Goal: Information Seeking & Learning: Learn about a topic

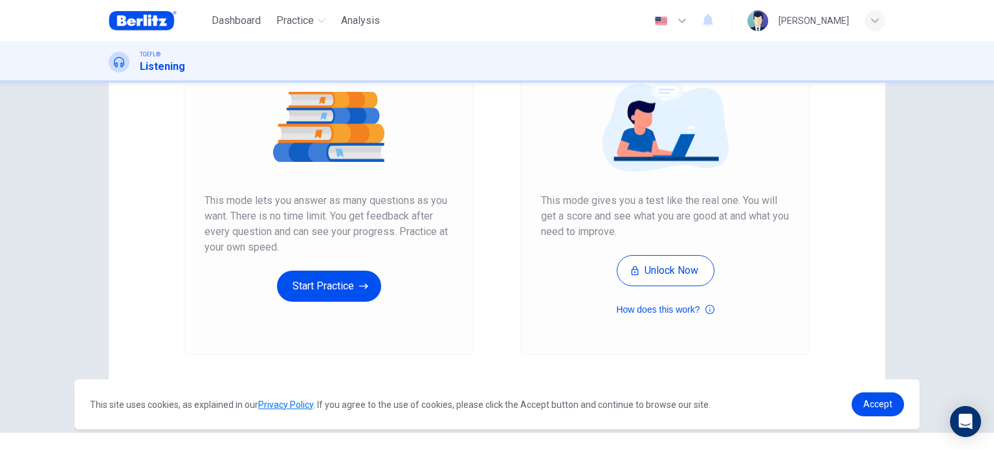
scroll to position [155, 0]
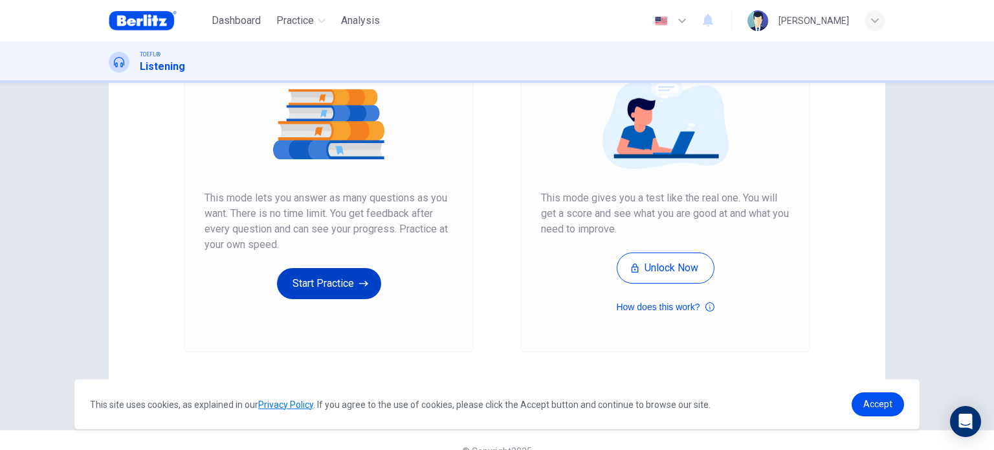
click at [352, 290] on button "Start Practice" at bounding box center [329, 283] width 104 height 31
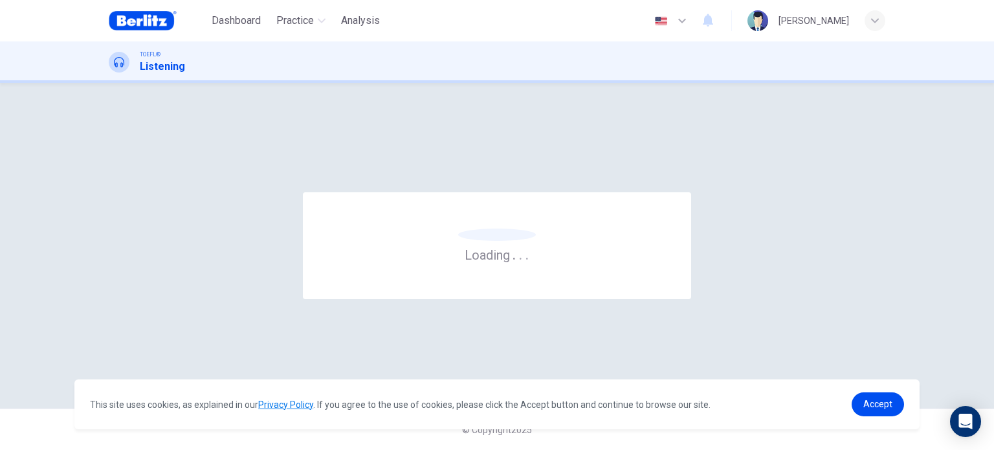
scroll to position [0, 0]
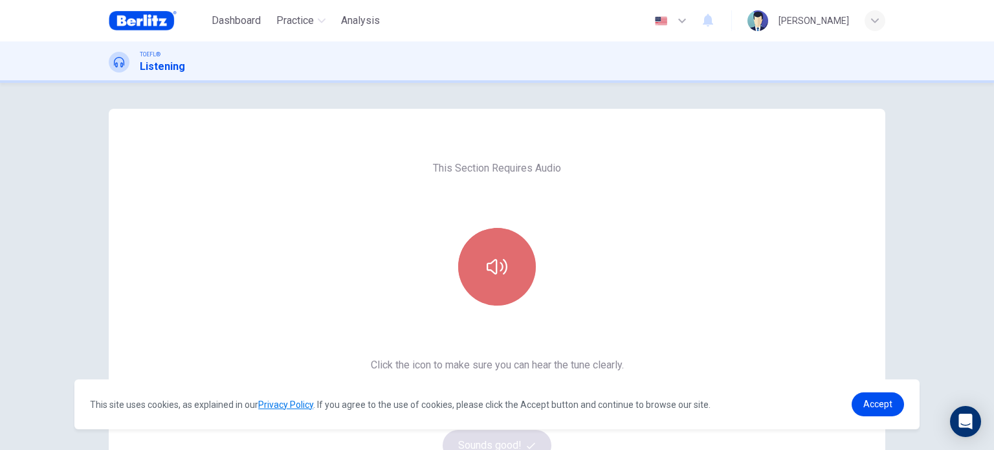
click at [507, 280] on button "button" at bounding box center [497, 267] width 78 height 78
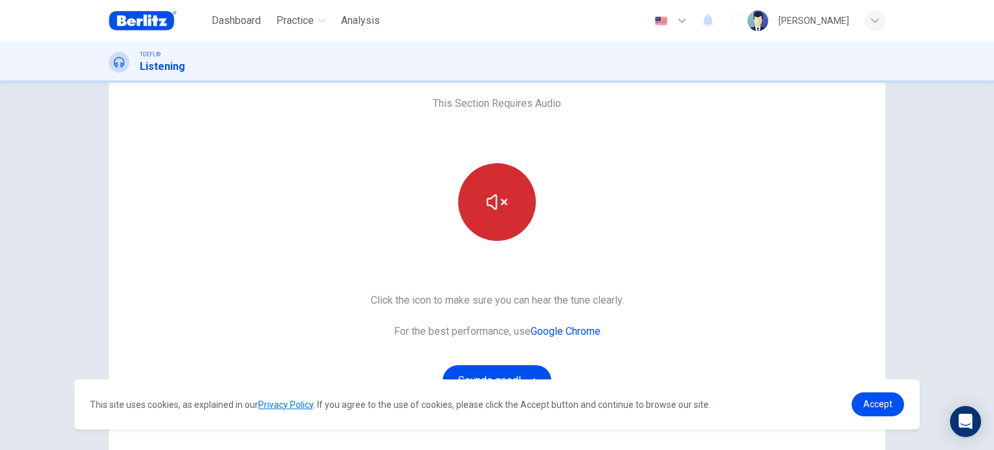
scroll to position [65, 0]
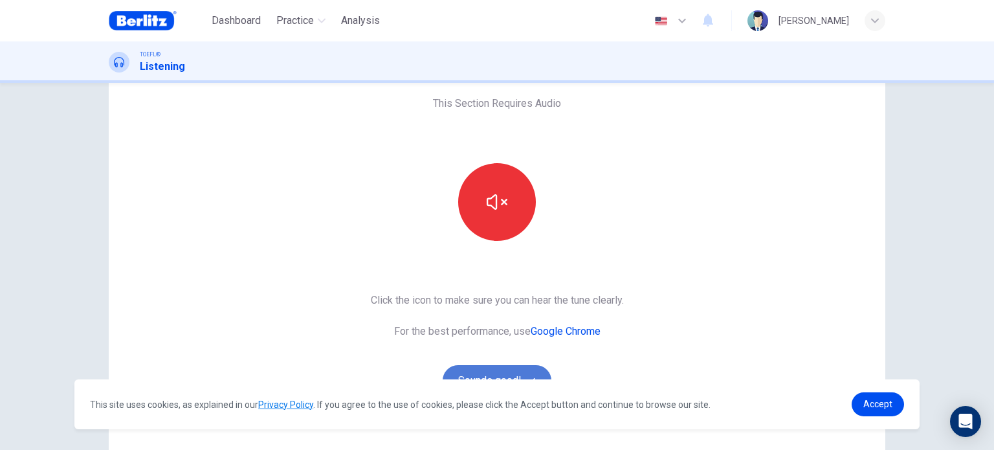
click at [507, 373] on button "Sounds good!" at bounding box center [497, 380] width 109 height 31
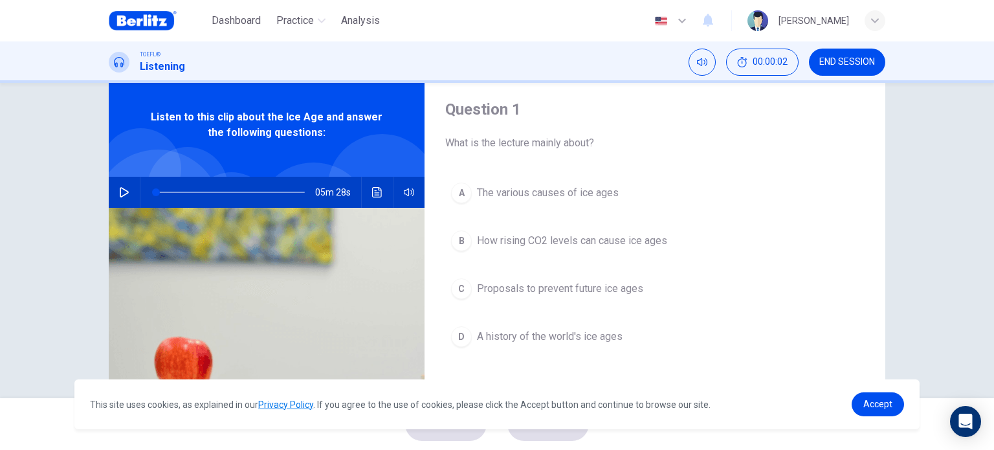
scroll to position [35, 0]
click at [129, 189] on button "button" at bounding box center [124, 192] width 21 height 31
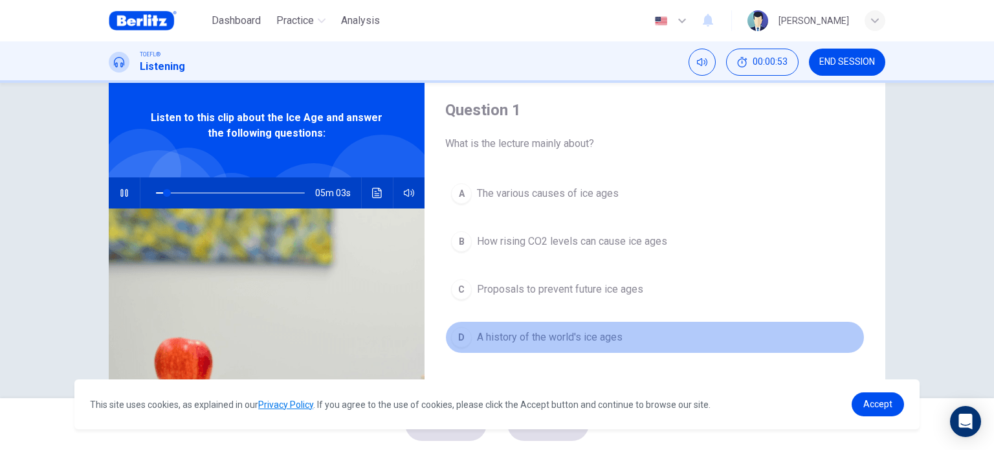
click at [567, 339] on span "A history of the world's ice ages" at bounding box center [550, 337] width 146 height 16
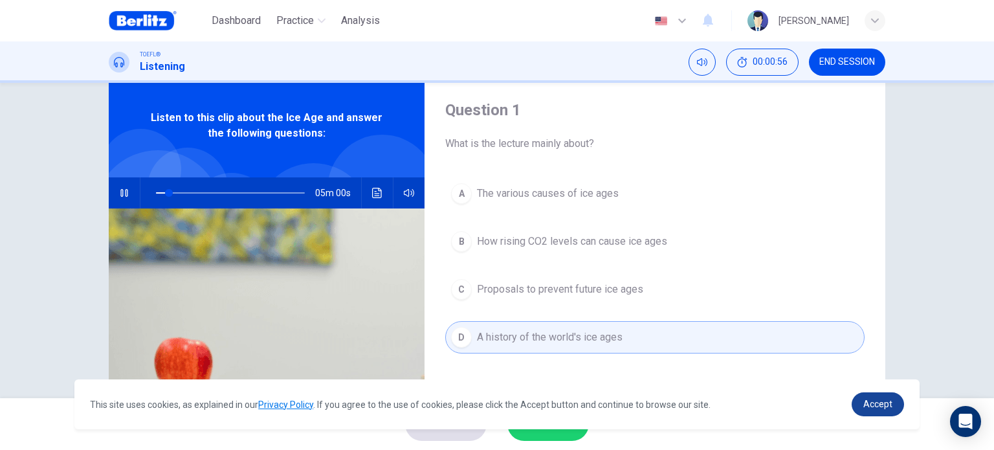
click at [868, 411] on link "Accept" at bounding box center [877, 404] width 52 height 24
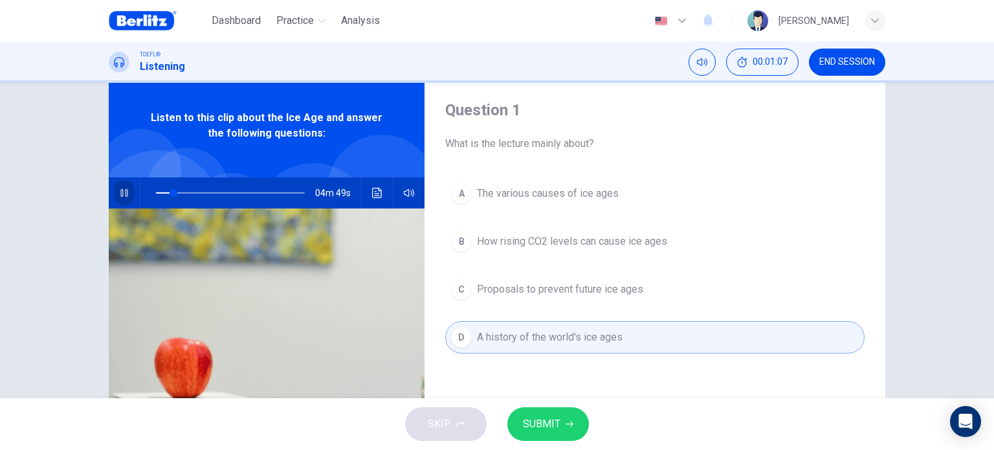
click at [124, 201] on button "button" at bounding box center [124, 192] width 21 height 31
click at [546, 426] on span "SUBMIT" at bounding box center [542, 424] width 38 height 18
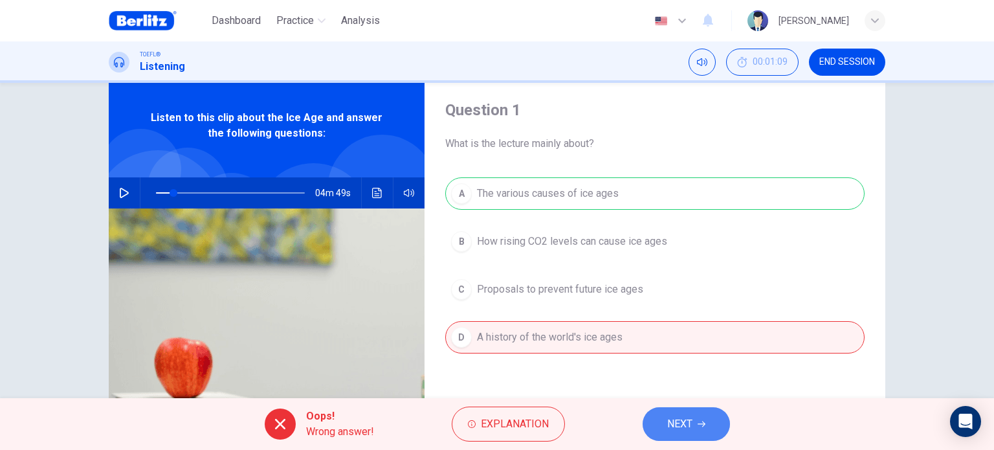
click at [688, 423] on span "NEXT" at bounding box center [679, 424] width 25 height 18
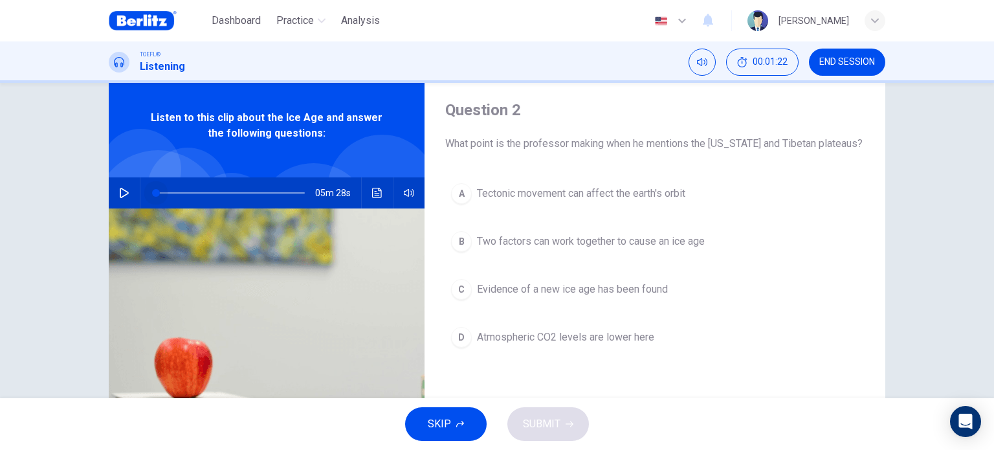
drag, startPoint x: 168, startPoint y: 193, endPoint x: 101, endPoint y: 204, distance: 68.2
click at [101, 204] on div "Question 2 What point is the professor making when he mentions the [US_STATE] a…" at bounding box center [497, 299] width 818 height 450
click at [121, 198] on button "button" at bounding box center [124, 192] width 21 height 31
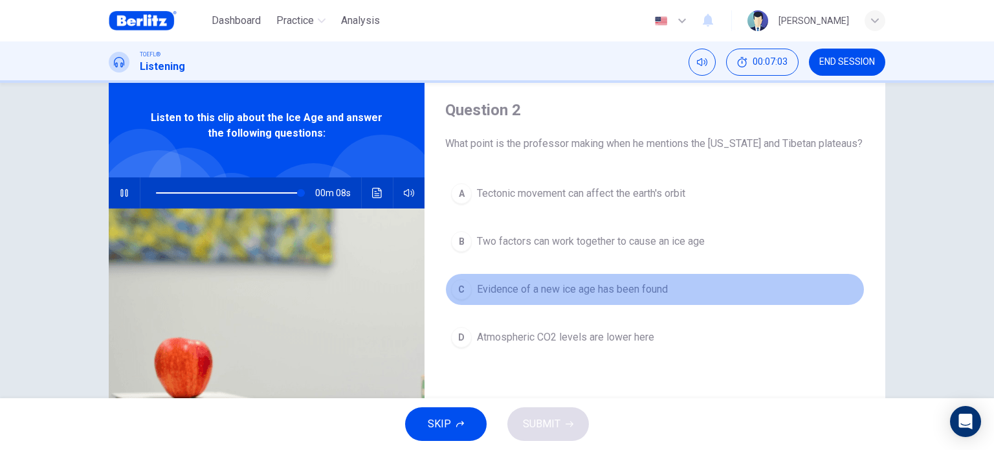
click at [553, 291] on span "Evidence of a new ice age has been found" at bounding box center [572, 289] width 191 height 16
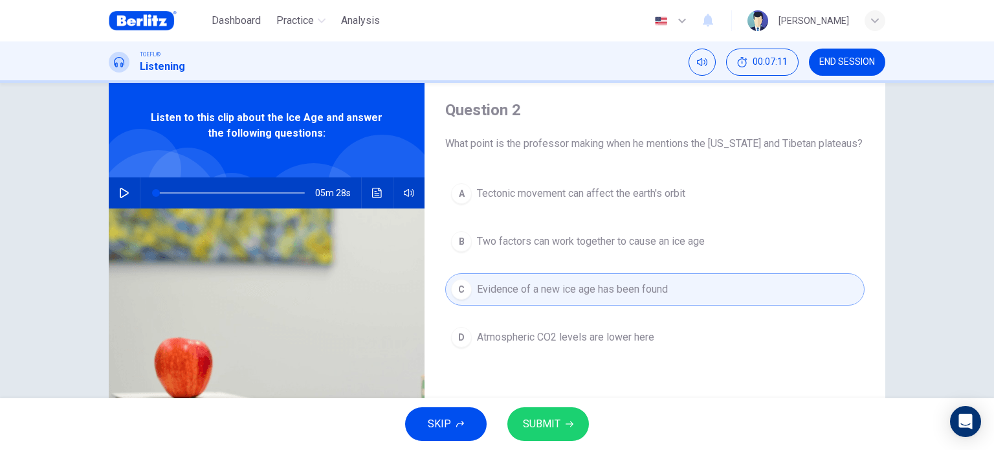
click at [122, 200] on button "button" at bounding box center [124, 192] width 21 height 31
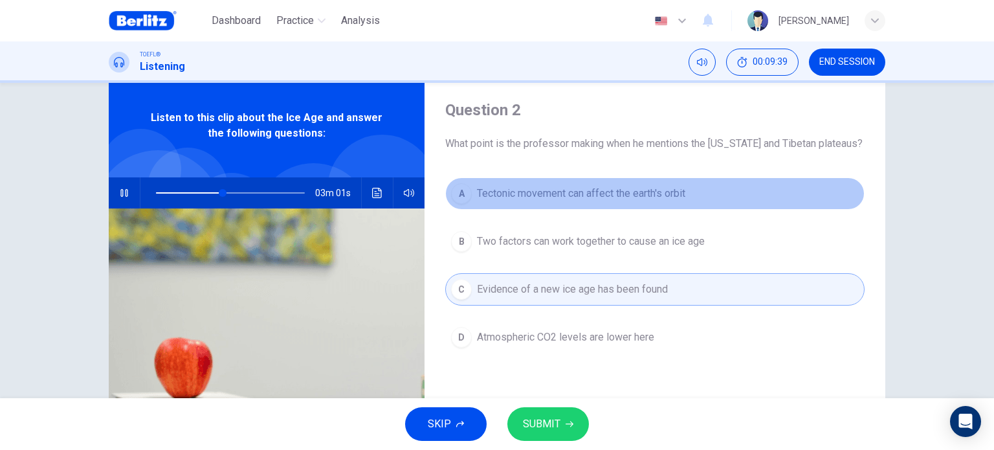
click at [523, 186] on span "Tectonic movement can affect the earth's orbit" at bounding box center [581, 194] width 208 height 16
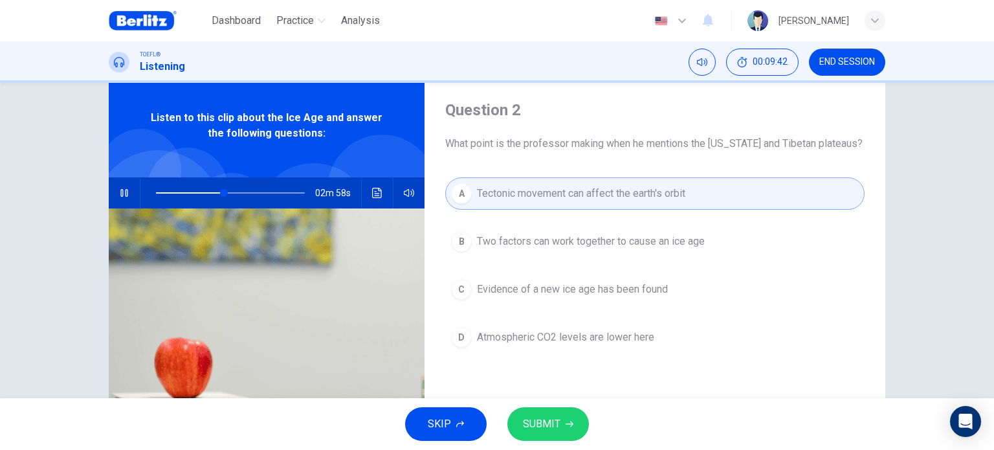
click at [121, 193] on icon "button" at bounding box center [124, 193] width 10 height 10
click at [546, 417] on span "SUBMIT" at bounding box center [542, 424] width 38 height 18
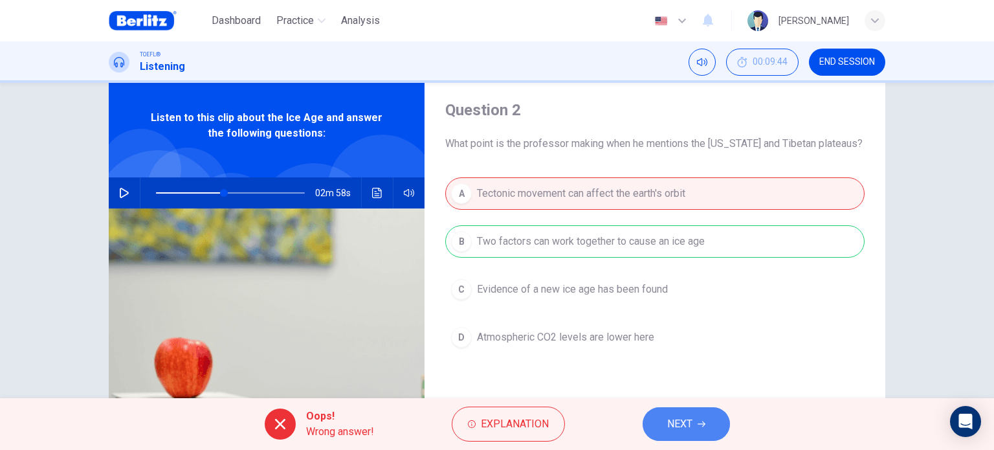
click at [711, 416] on button "NEXT" at bounding box center [685, 424] width 87 height 34
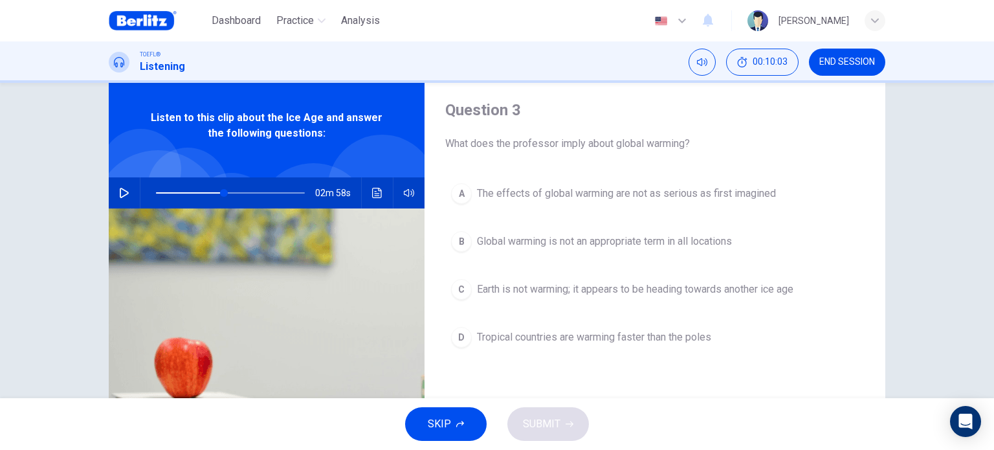
click at [118, 185] on button "button" at bounding box center [124, 192] width 21 height 31
click at [207, 195] on span at bounding box center [230, 193] width 149 height 18
click at [121, 190] on icon "button" at bounding box center [124, 193] width 9 height 10
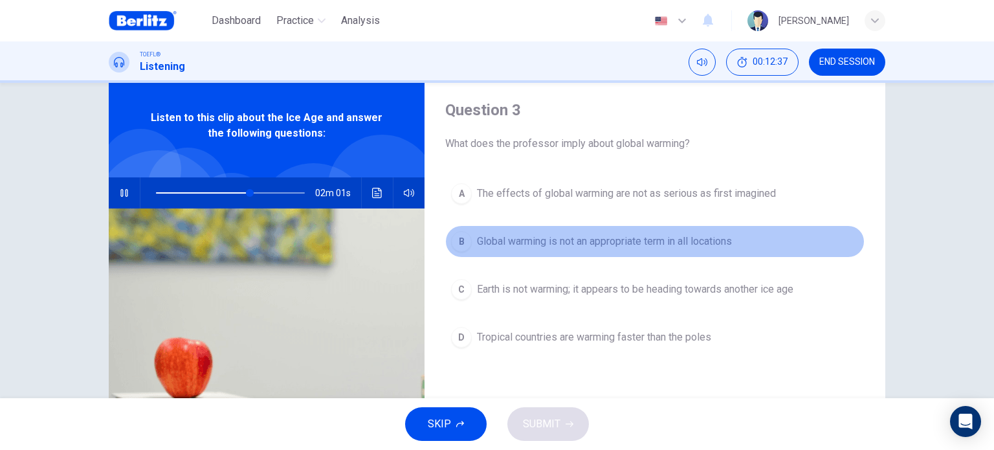
click at [505, 232] on button "B Global warming is not an appropriate term in all locations" at bounding box center [654, 241] width 419 height 32
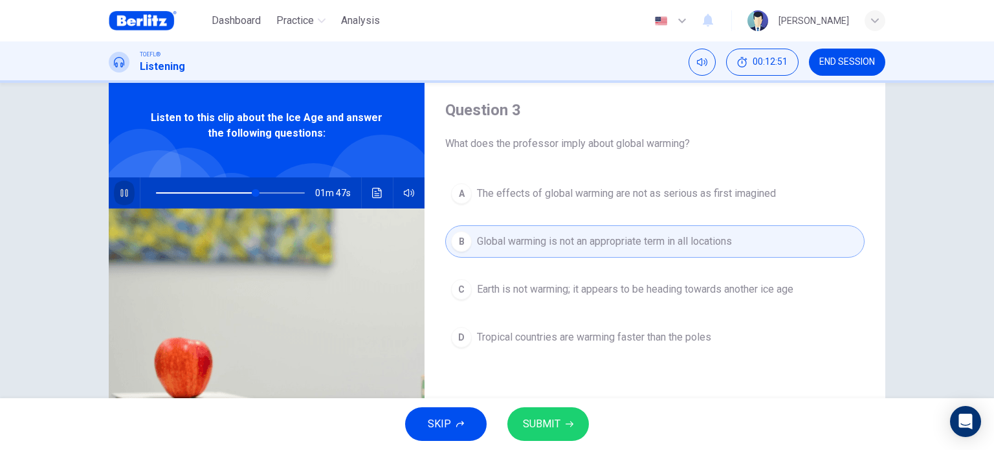
click at [120, 199] on button "button" at bounding box center [124, 192] width 21 height 31
click at [561, 408] on button "SUBMIT" at bounding box center [548, 424] width 82 height 34
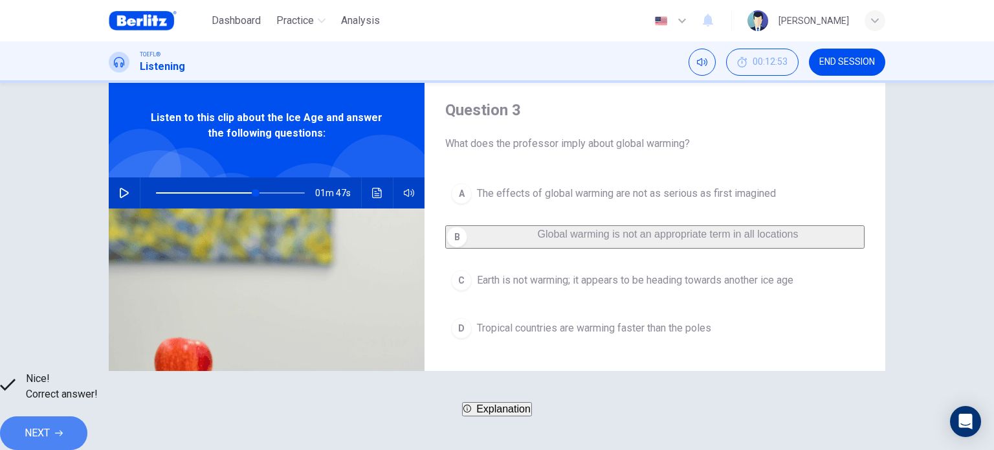
click at [87, 432] on button "NEXT" at bounding box center [43, 433] width 87 height 34
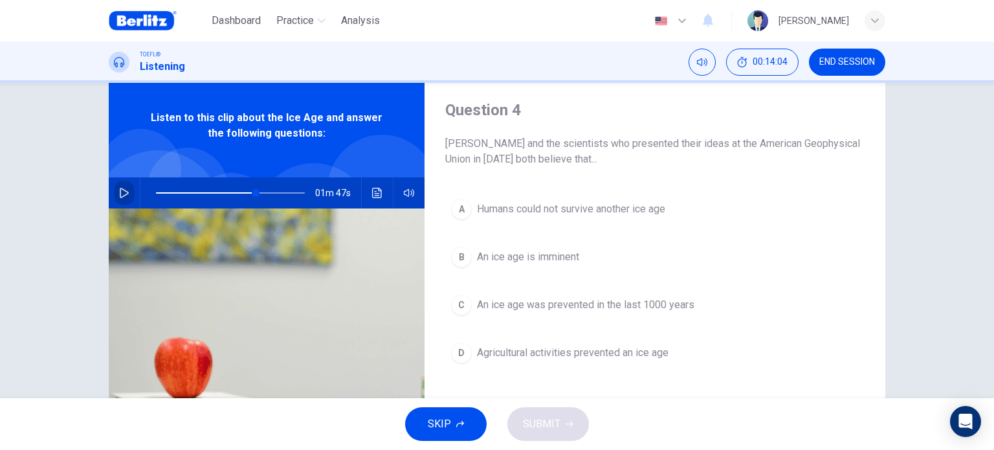
click at [129, 197] on button "button" at bounding box center [124, 192] width 21 height 31
type input "*"
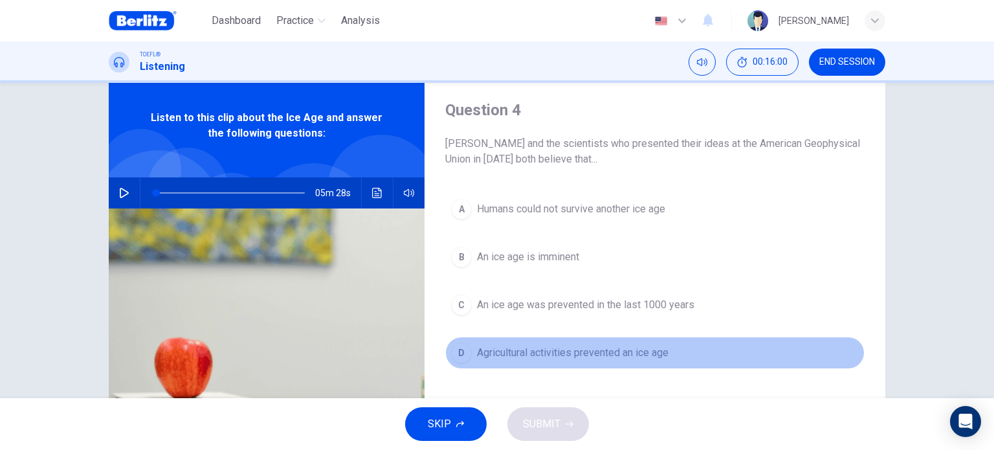
click at [589, 362] on button "D Agricultural activities prevented an ice age" at bounding box center [654, 352] width 419 height 32
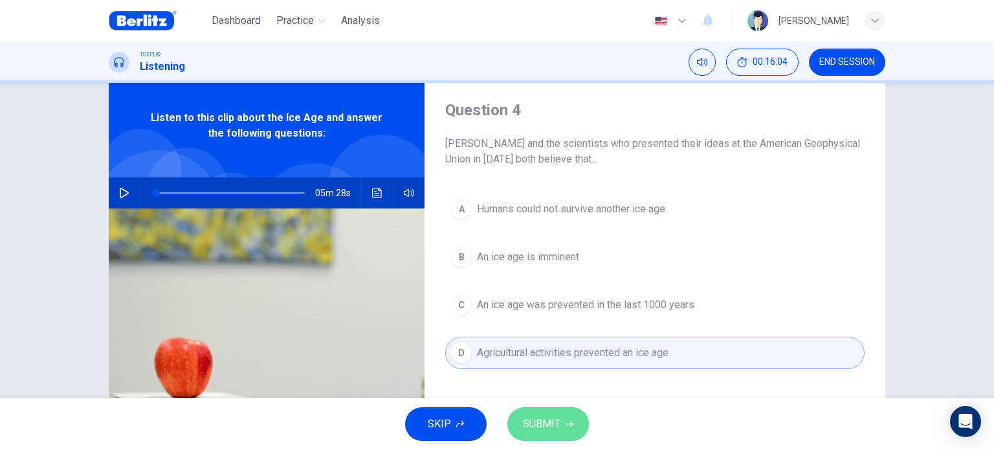
click at [561, 414] on button "SUBMIT" at bounding box center [548, 424] width 82 height 34
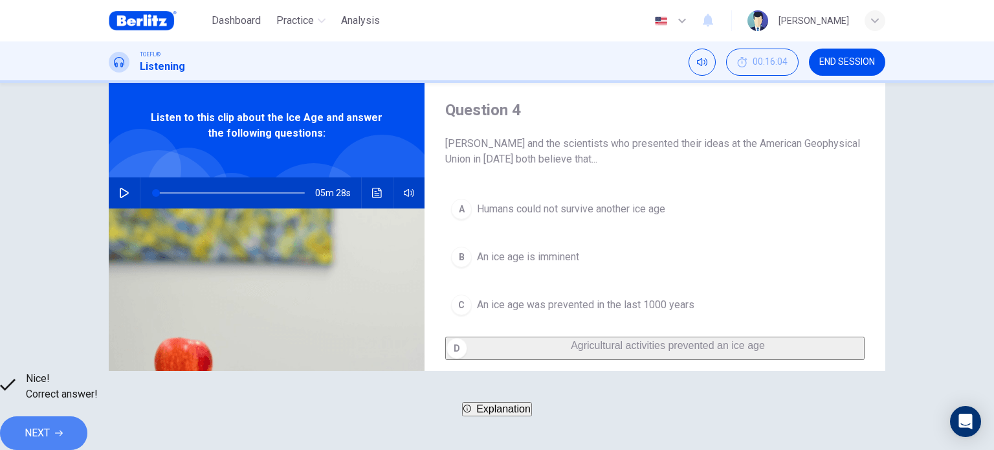
click at [87, 433] on button "NEXT" at bounding box center [43, 433] width 87 height 34
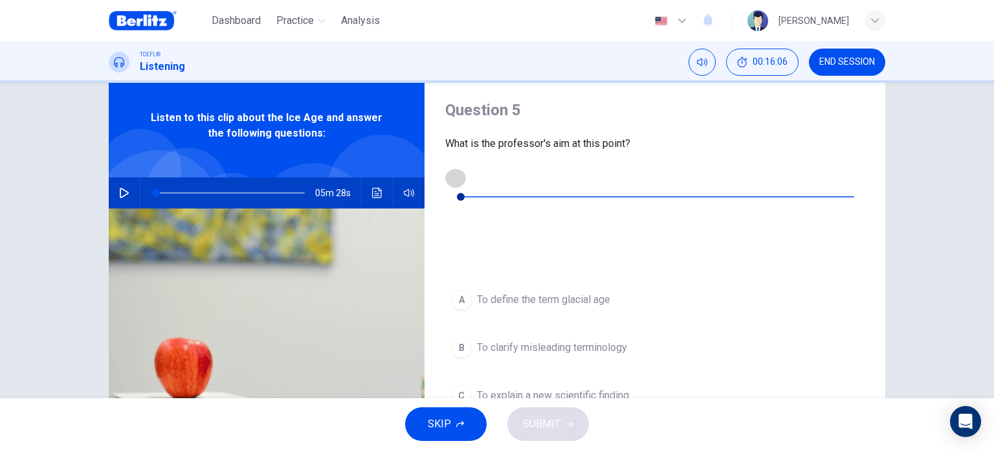
click at [458, 173] on button "button" at bounding box center [455, 177] width 21 height 21
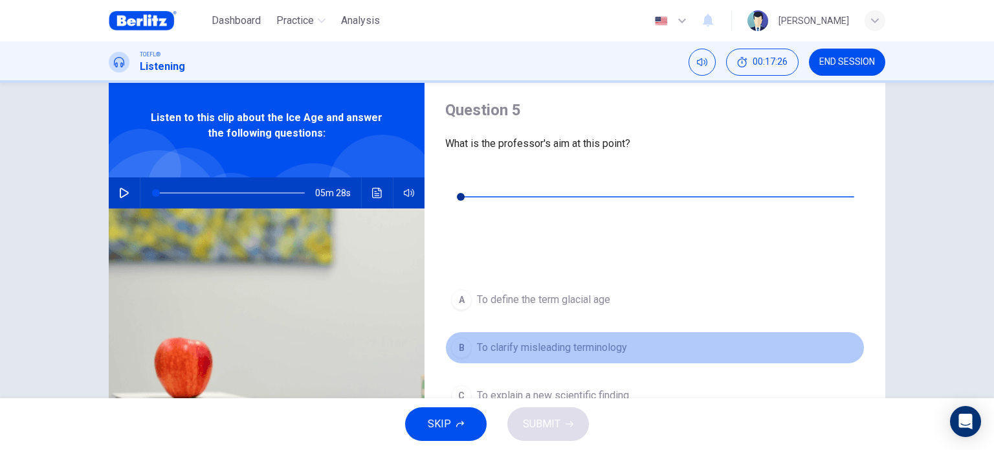
click at [590, 340] on span "To clarify misleading terminology" at bounding box center [552, 348] width 150 height 16
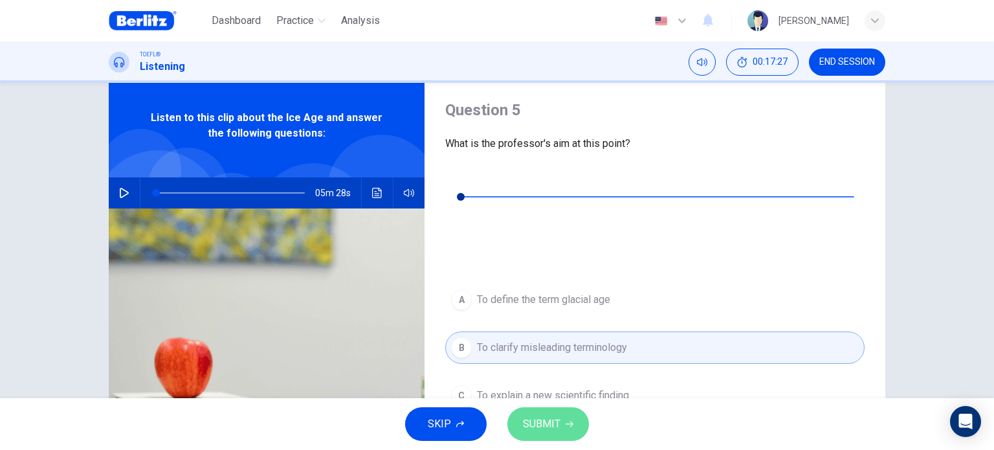
click at [562, 439] on button "SUBMIT" at bounding box center [548, 424] width 82 height 34
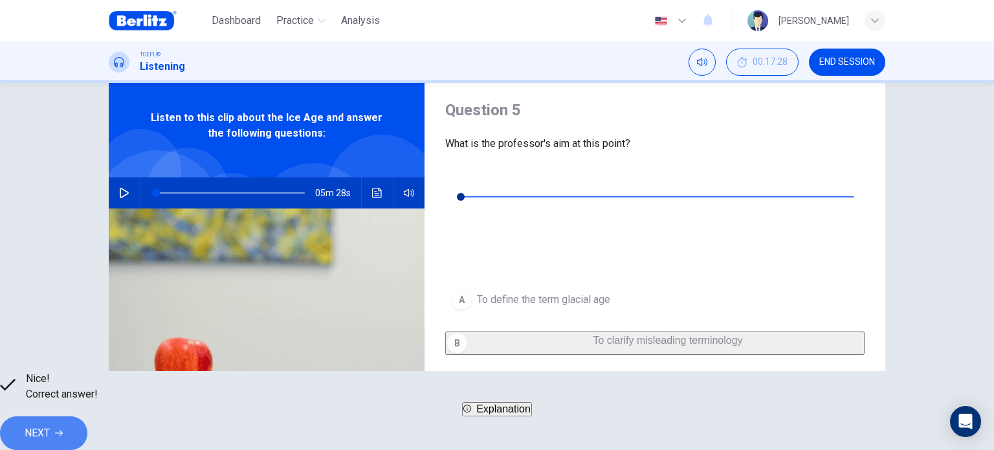
click at [87, 416] on button "NEXT" at bounding box center [43, 433] width 87 height 34
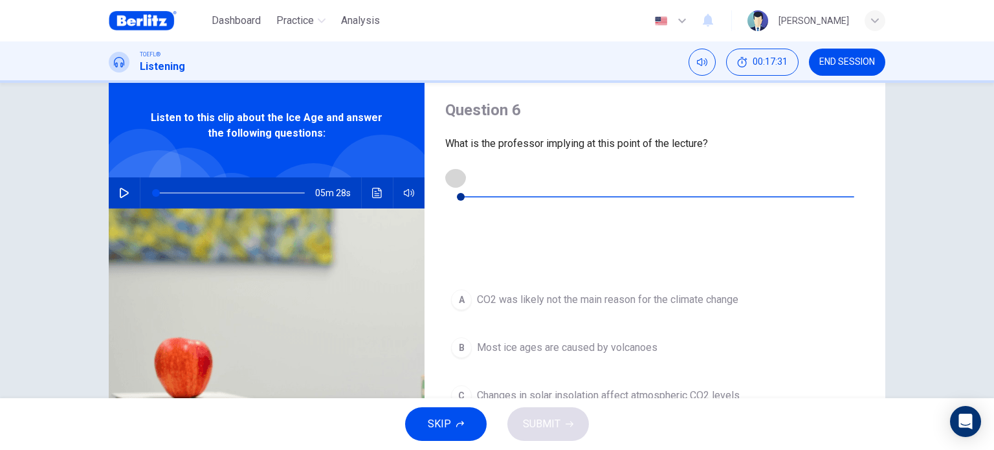
click at [455, 185] on button "button" at bounding box center [455, 177] width 21 height 21
click at [457, 175] on icon "button" at bounding box center [455, 177] width 10 height 10
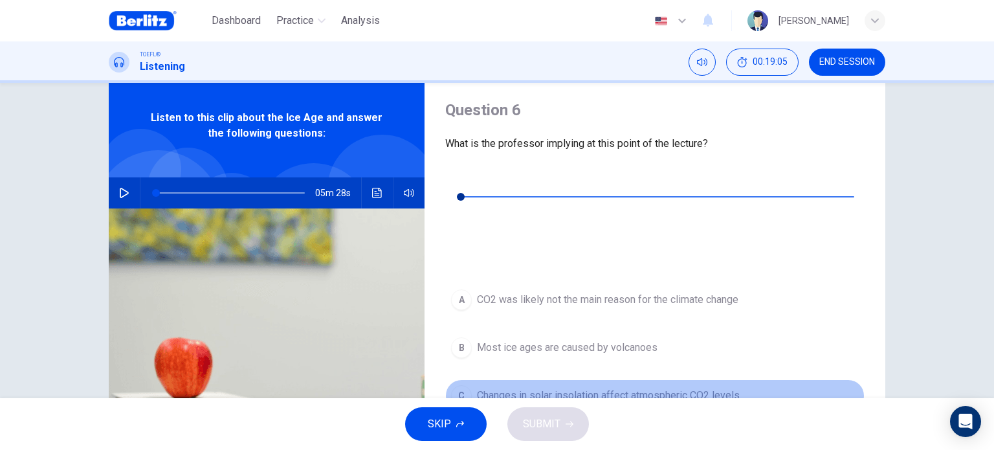
click at [585, 388] on span "Changes in solar insolation affect atmospheric CO2 levels" at bounding box center [608, 396] width 263 height 16
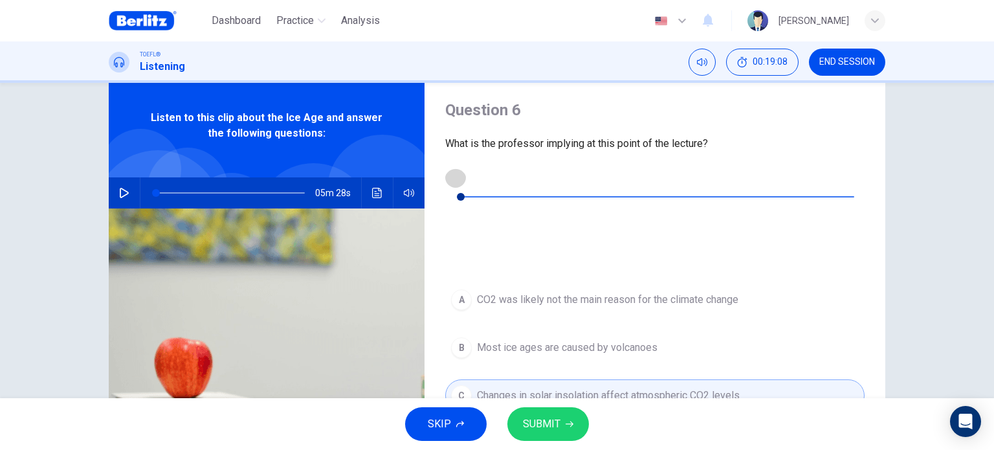
click at [456, 170] on button "button" at bounding box center [455, 177] width 21 height 21
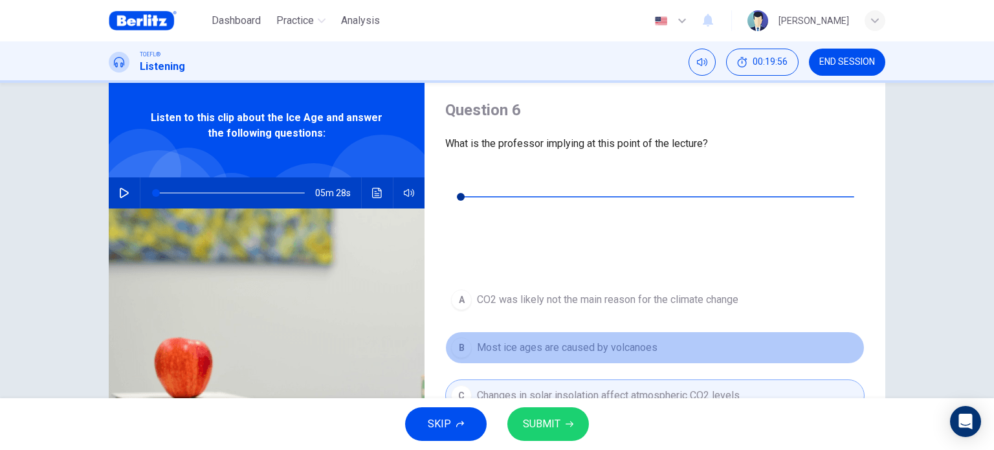
click at [614, 340] on span "Most ice ages are caused by volcanoes" at bounding box center [567, 348] width 181 height 16
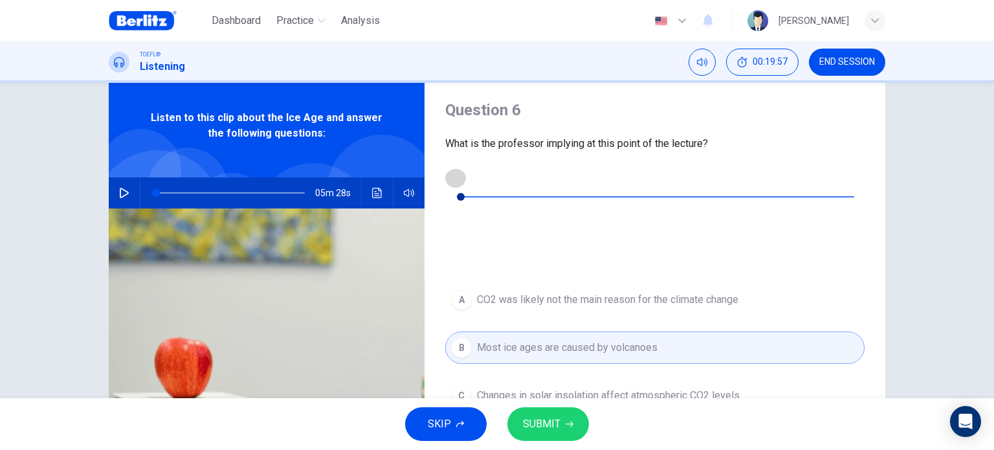
click at [450, 181] on button "button" at bounding box center [455, 177] width 21 height 21
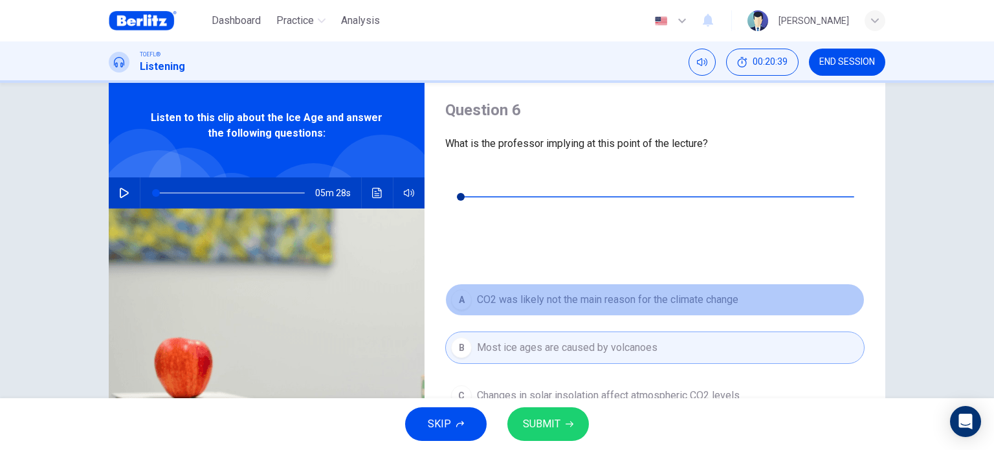
click at [534, 292] on span "CO2 was likely not the main reason for the climate change" at bounding box center [607, 300] width 261 height 16
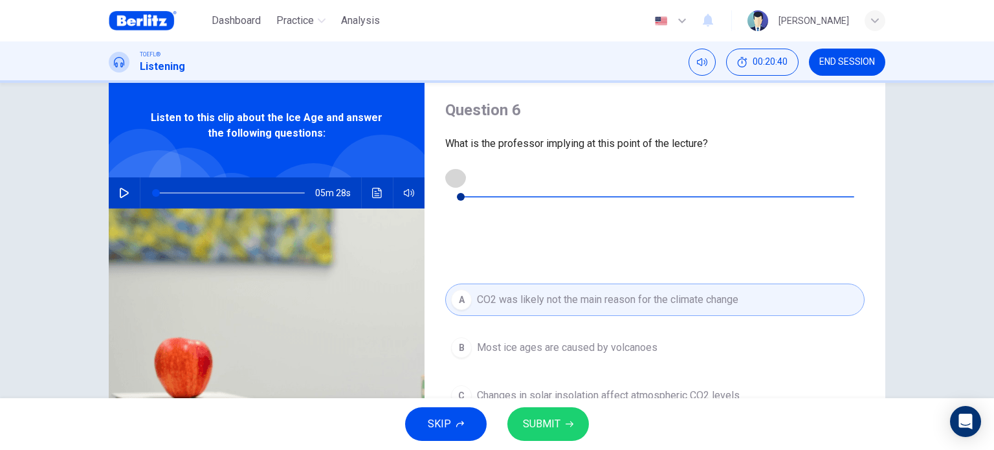
click at [463, 177] on button "button" at bounding box center [455, 177] width 21 height 21
click at [560, 429] on button "SUBMIT" at bounding box center [548, 424] width 82 height 34
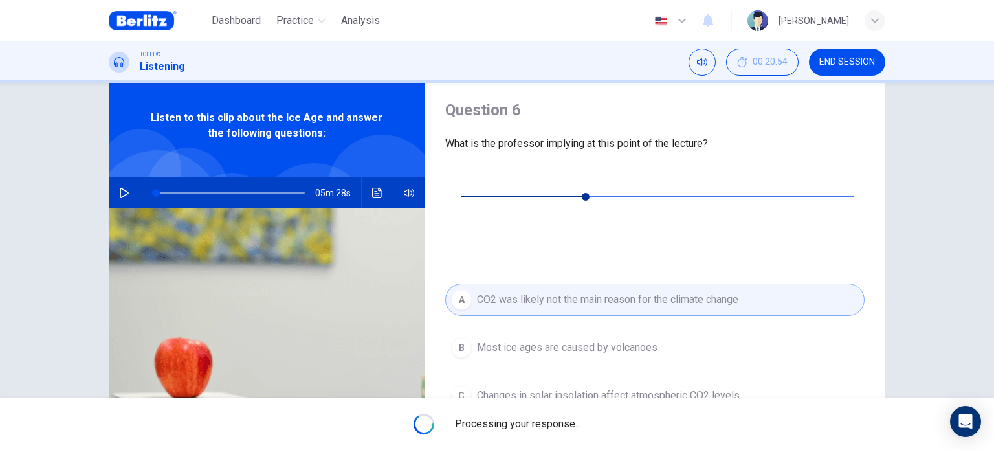
type input "**"
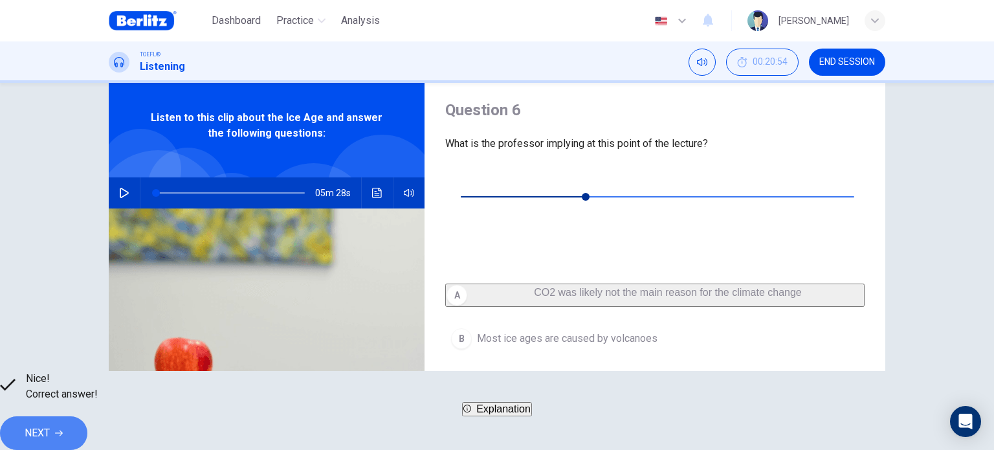
click at [50, 424] on span "NEXT" at bounding box center [37, 433] width 25 height 18
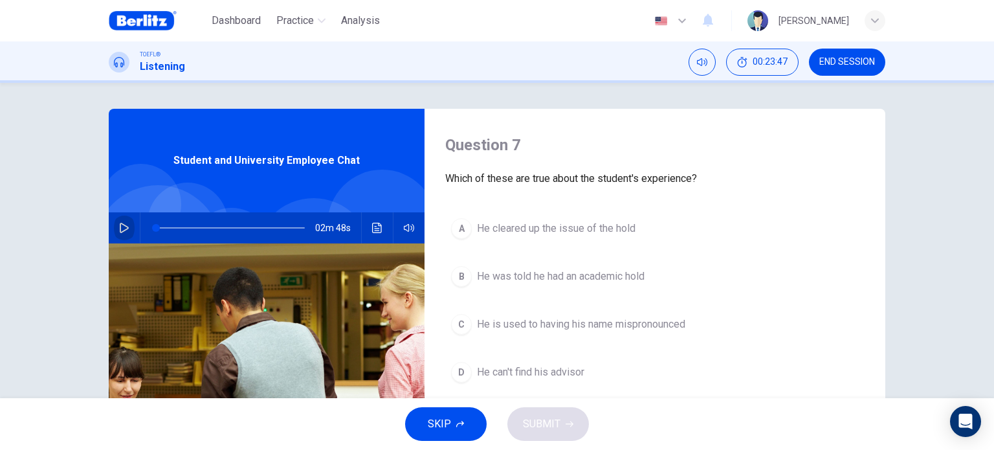
click at [127, 229] on button "button" at bounding box center [124, 227] width 21 height 31
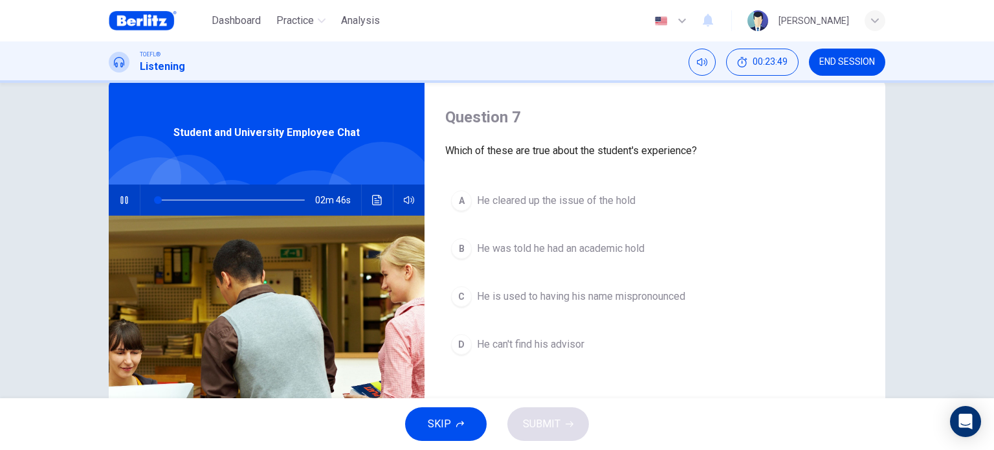
scroll to position [28, 0]
click at [120, 201] on icon "button" at bounding box center [124, 199] width 9 height 10
click at [120, 201] on icon "button" at bounding box center [123, 199] width 7 height 8
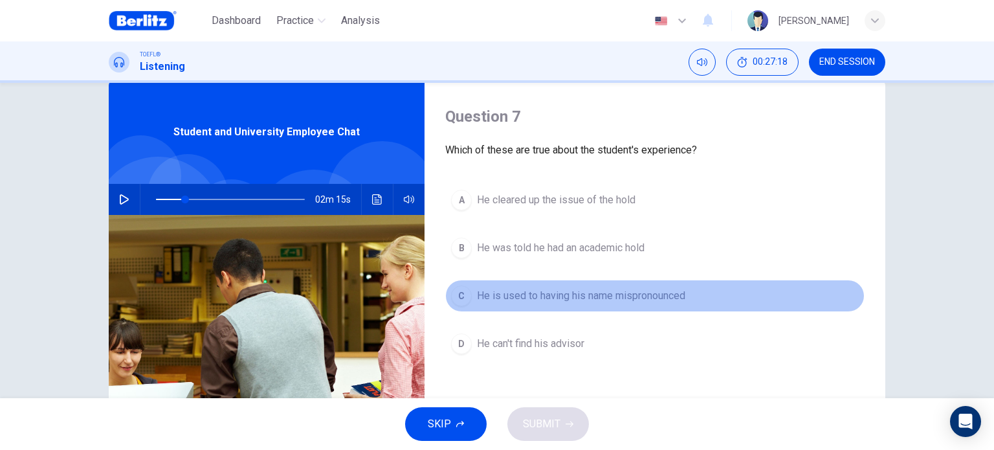
click at [625, 302] on span "He is used to having his name mispronounced" at bounding box center [581, 296] width 208 height 16
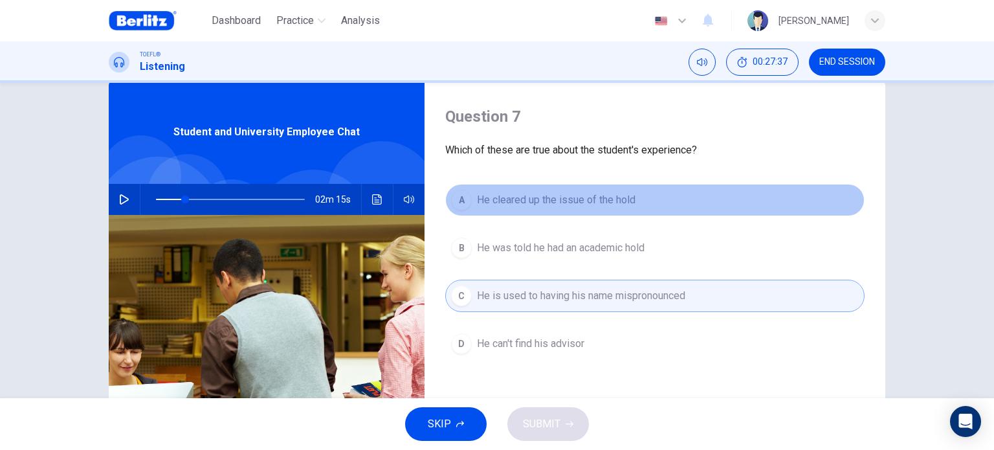
click at [542, 211] on button "A He cleared up the issue of the hold" at bounding box center [654, 200] width 419 height 32
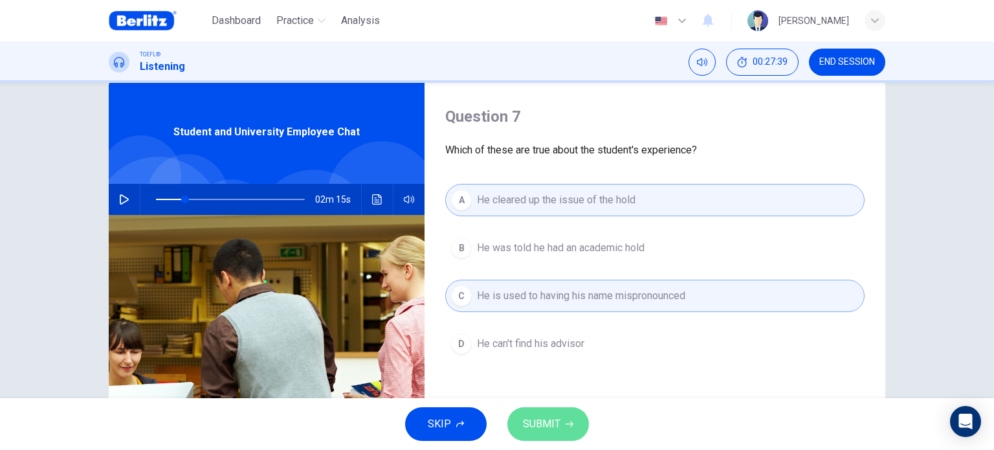
click at [541, 427] on span "SUBMIT" at bounding box center [542, 424] width 38 height 18
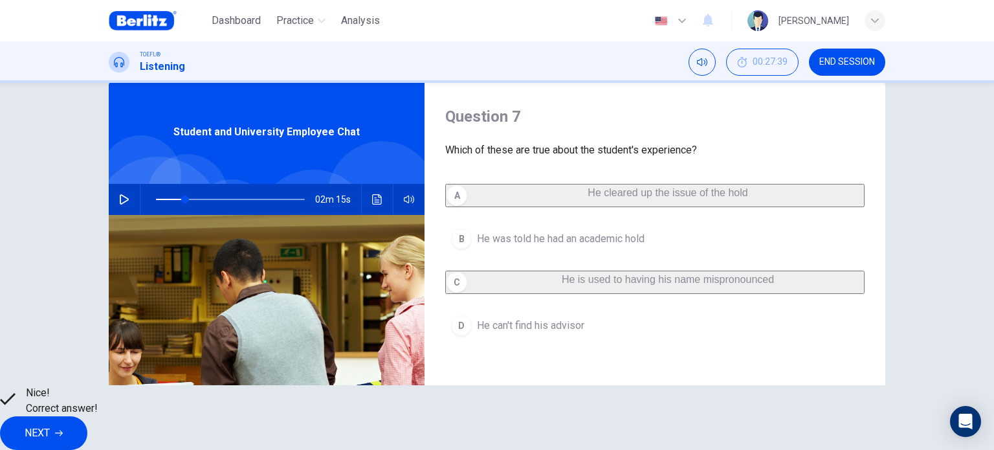
click at [87, 421] on button "NEXT" at bounding box center [43, 433] width 87 height 34
type input "**"
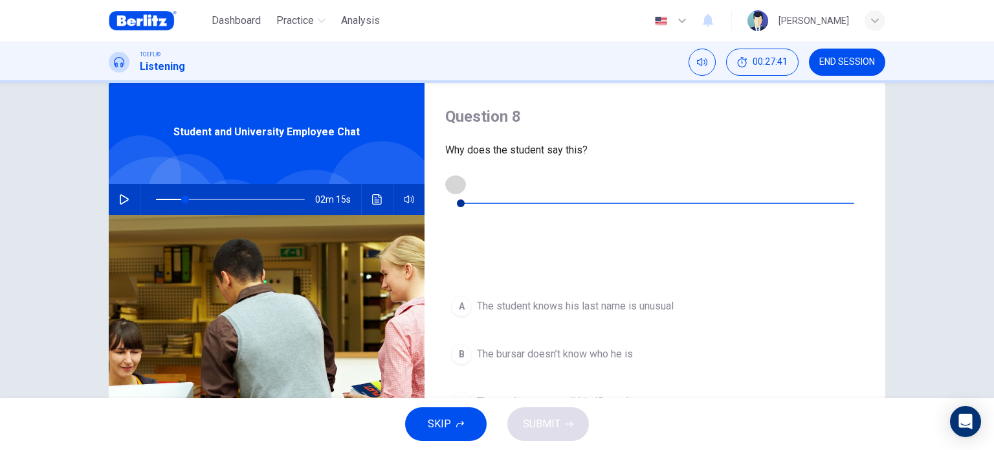
click at [455, 189] on icon "button" at bounding box center [455, 184] width 10 height 10
type input "*"
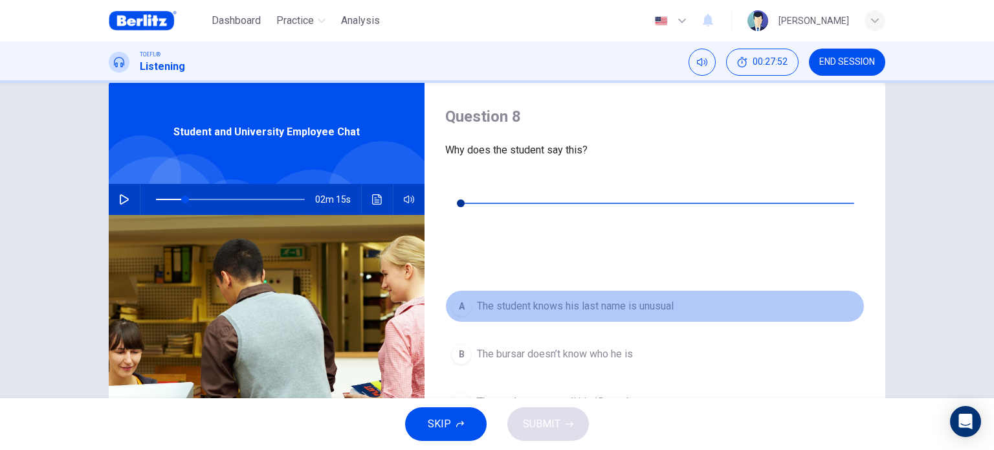
click at [598, 298] on span "The student knows his last name is unusual" at bounding box center [575, 306] width 197 height 16
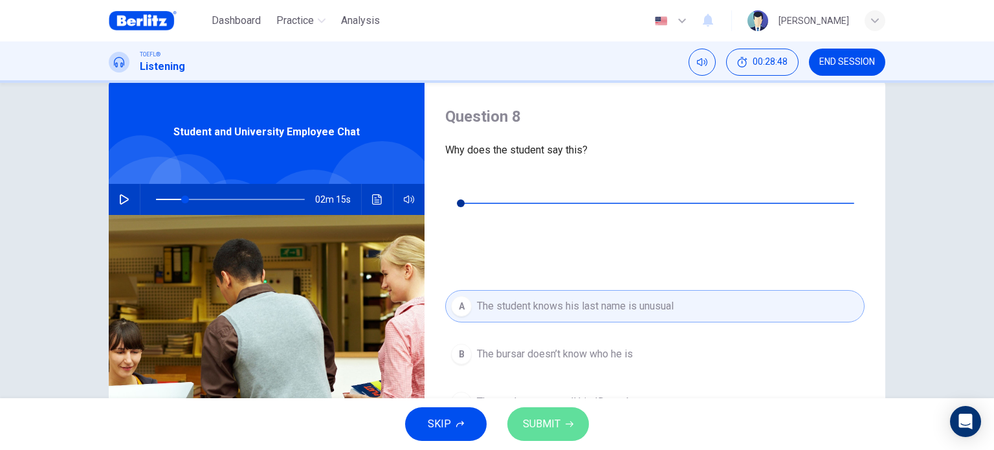
click at [551, 424] on span "SUBMIT" at bounding box center [542, 424] width 38 height 18
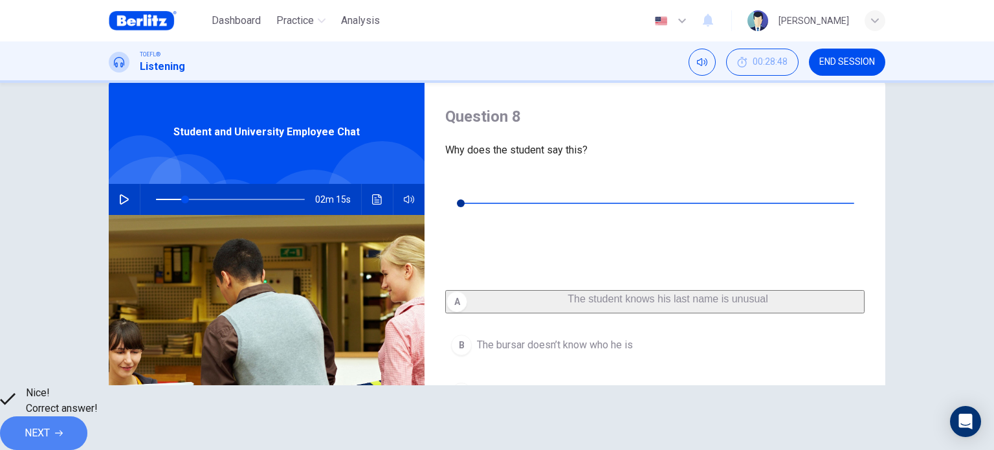
click at [50, 428] on span "NEXT" at bounding box center [37, 433] width 25 height 18
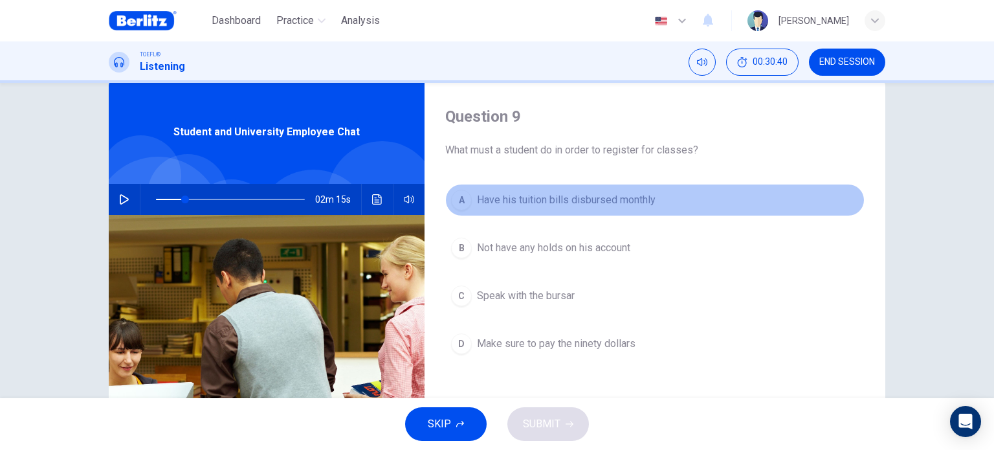
click at [603, 204] on span "Have his tuition bills disbursed monthly" at bounding box center [566, 200] width 179 height 16
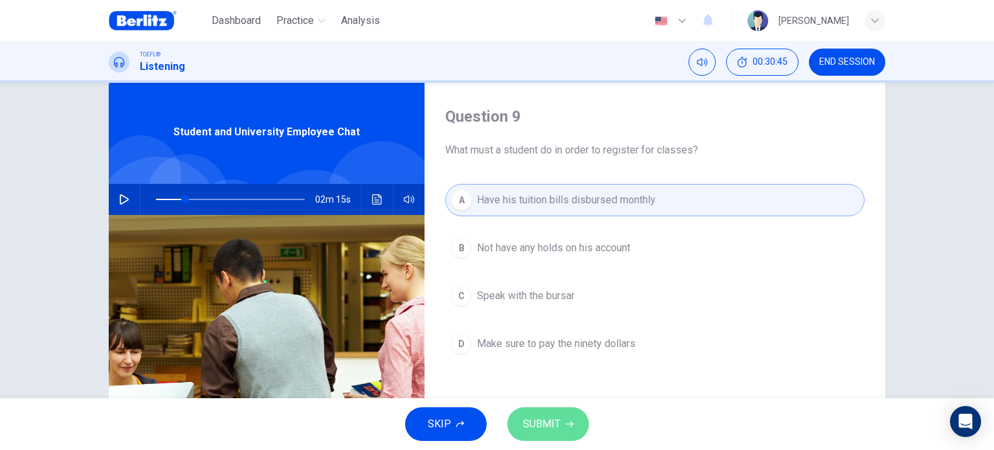
click at [572, 415] on button "SUBMIT" at bounding box center [548, 424] width 82 height 34
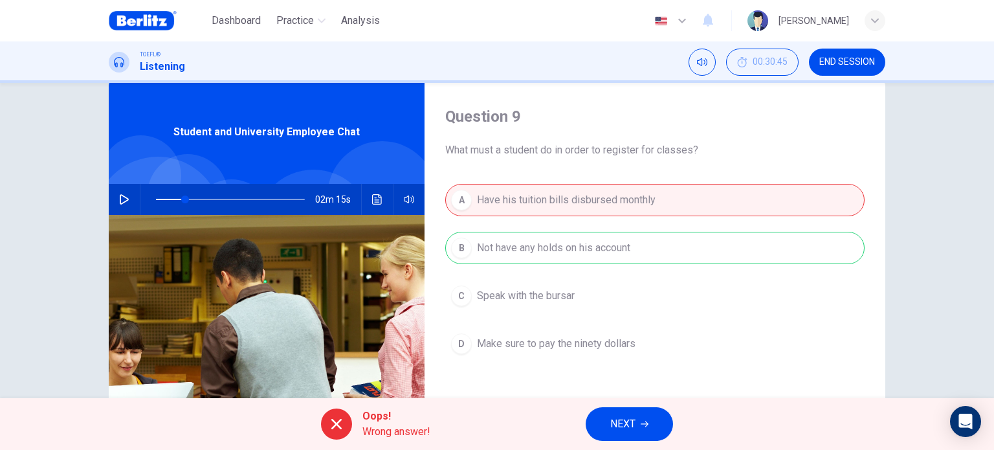
click at [580, 254] on div "A Have his tuition bills disbursed monthly B Not have any holds on his account …" at bounding box center [654, 285] width 419 height 202
click at [642, 432] on button "NEXT" at bounding box center [629, 424] width 87 height 34
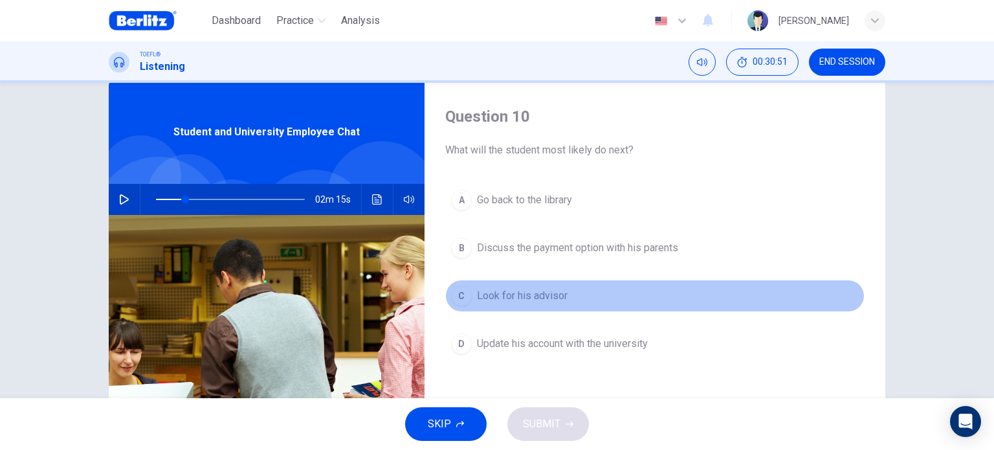
click at [545, 295] on span "Look for his advisor" at bounding box center [522, 296] width 91 height 16
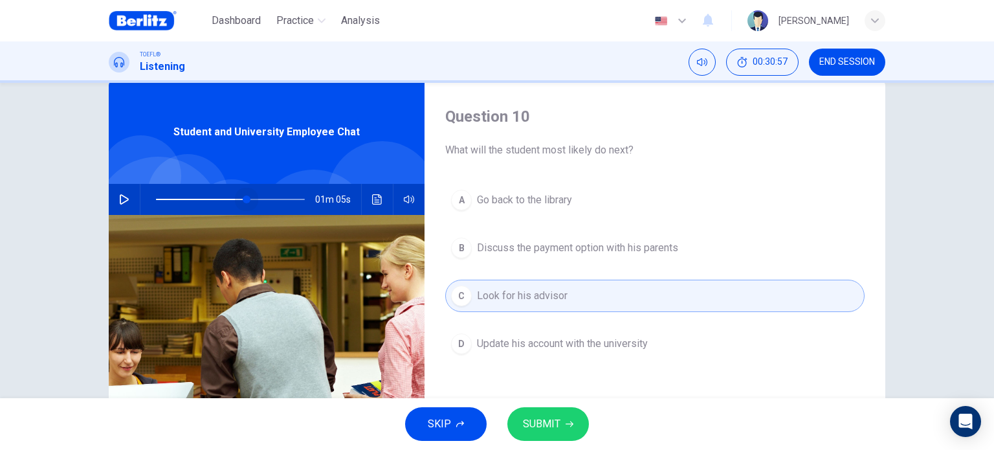
drag, startPoint x: 182, startPoint y: 196, endPoint x: 245, endPoint y: 201, distance: 63.0
click at [245, 201] on span at bounding box center [247, 199] width 8 height 8
click at [119, 194] on icon "button" at bounding box center [124, 199] width 10 height 10
click at [573, 419] on button "SUBMIT" at bounding box center [548, 424] width 82 height 34
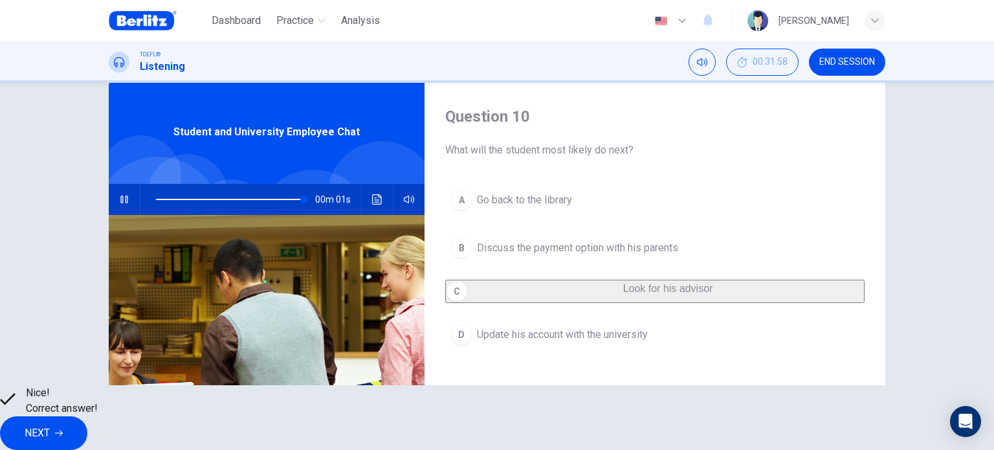
type input "*"
click at [50, 424] on span "NEXT" at bounding box center [37, 433] width 25 height 18
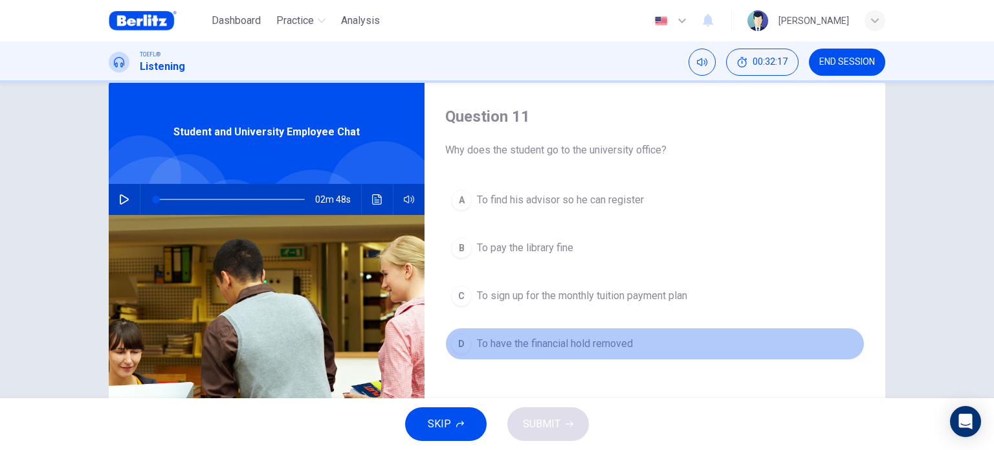
click at [554, 352] on button "D To have the financial hold removed" at bounding box center [654, 343] width 419 height 32
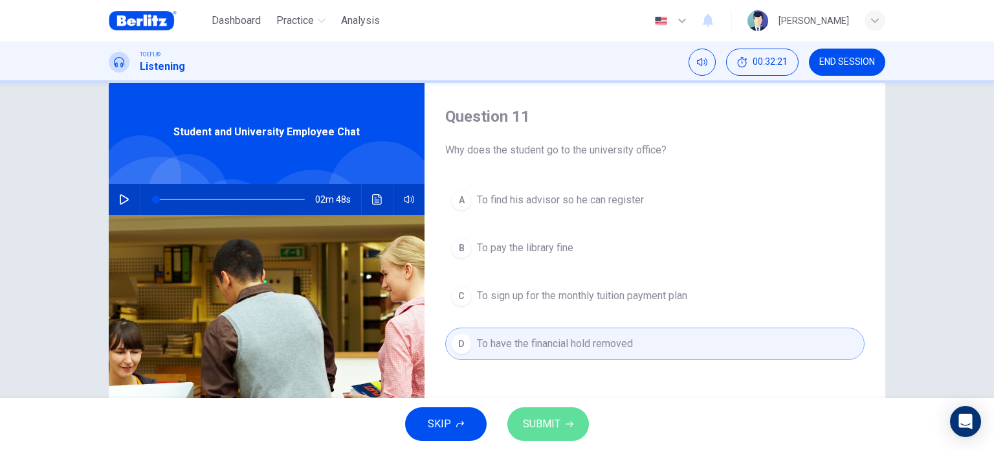
click at [562, 428] on button "SUBMIT" at bounding box center [548, 424] width 82 height 34
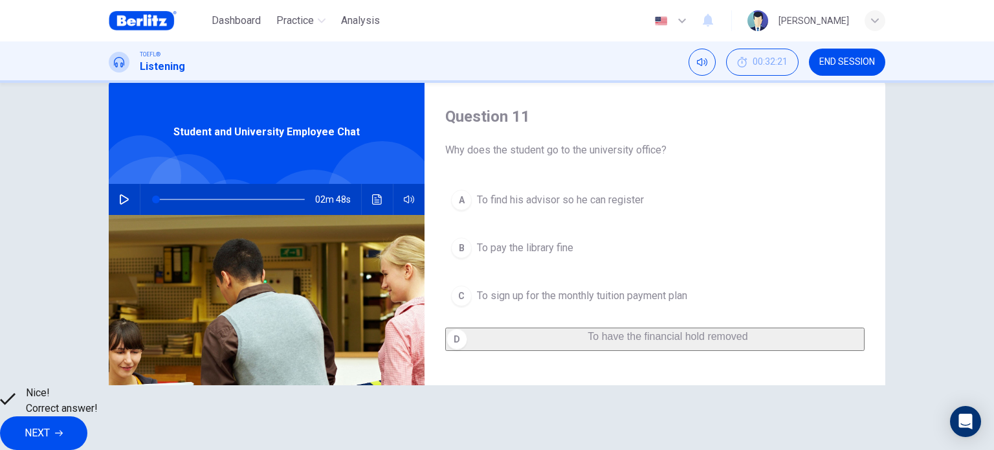
click at [87, 419] on button "NEXT" at bounding box center [43, 433] width 87 height 34
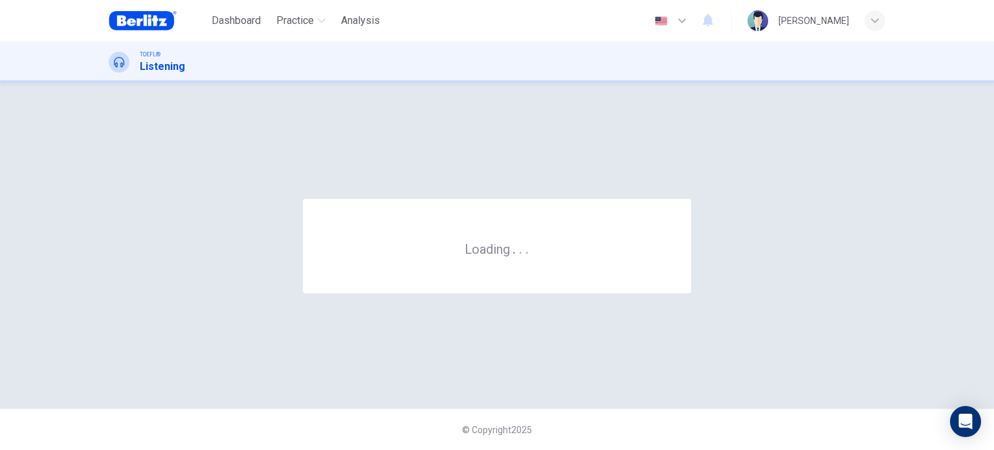
scroll to position [0, 0]
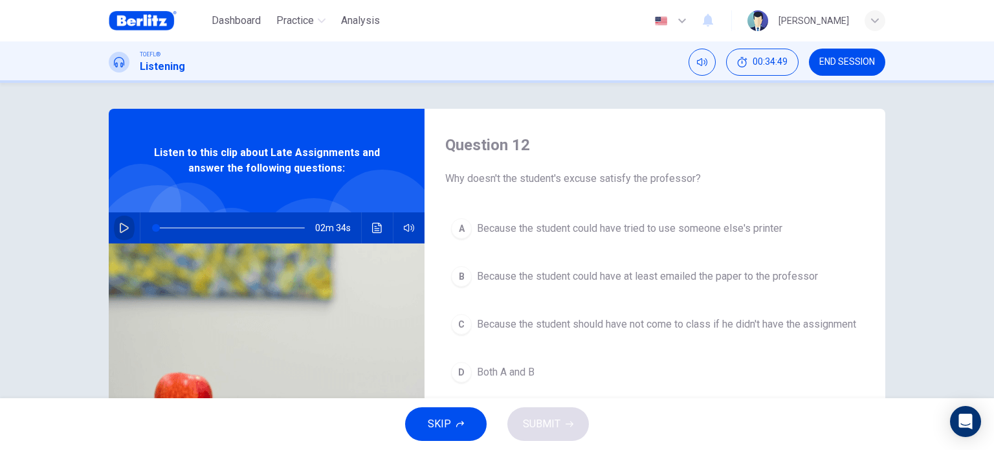
click at [119, 219] on button "button" at bounding box center [124, 227] width 21 height 31
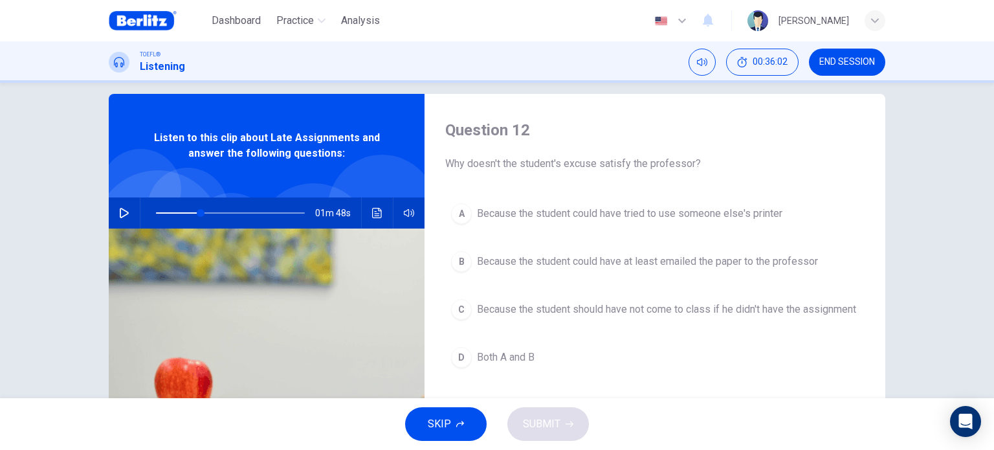
scroll to position [16, 0]
click at [490, 362] on span "Both A and B" at bounding box center [506, 357] width 58 height 16
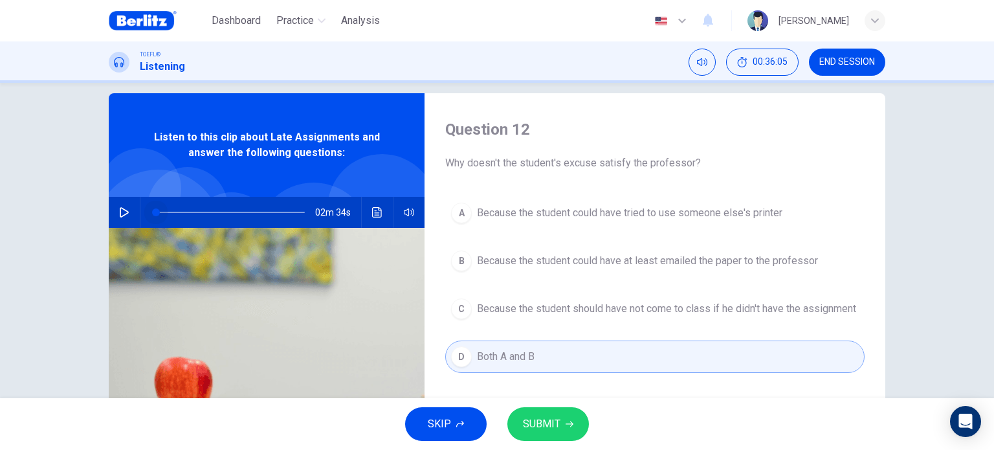
drag, startPoint x: 186, startPoint y: 208, endPoint x: 80, endPoint y: 206, distance: 106.1
click at [80, 206] on div "Question 12 Why doesn't the student's excuse satisfy the professor? A Because t…" at bounding box center [497, 240] width 994 height 315
click at [120, 217] on icon "button" at bounding box center [124, 212] width 9 height 10
click at [569, 421] on icon "button" at bounding box center [569, 424] width 8 height 8
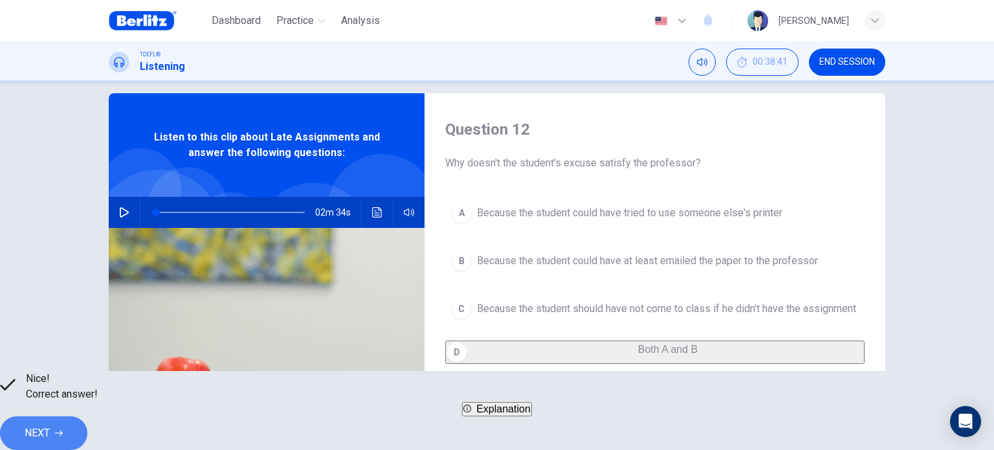
click at [87, 431] on button "NEXT" at bounding box center [43, 433] width 87 height 34
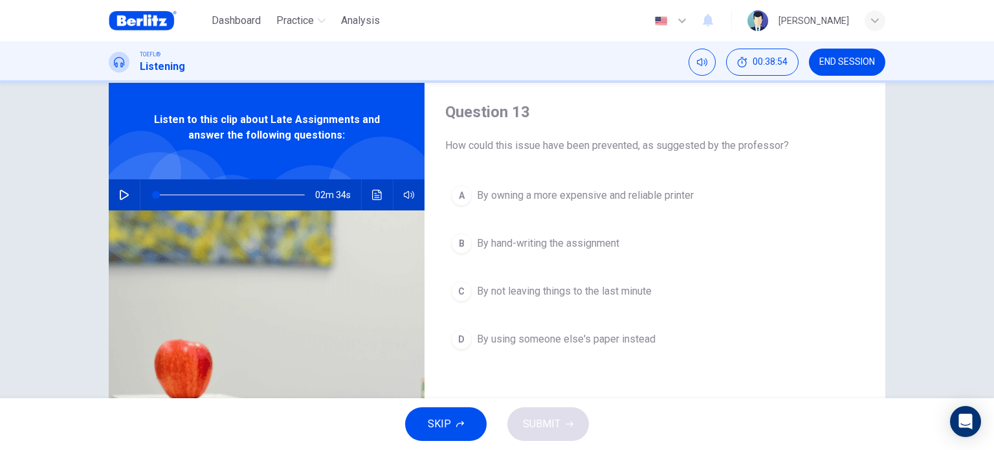
scroll to position [34, 0]
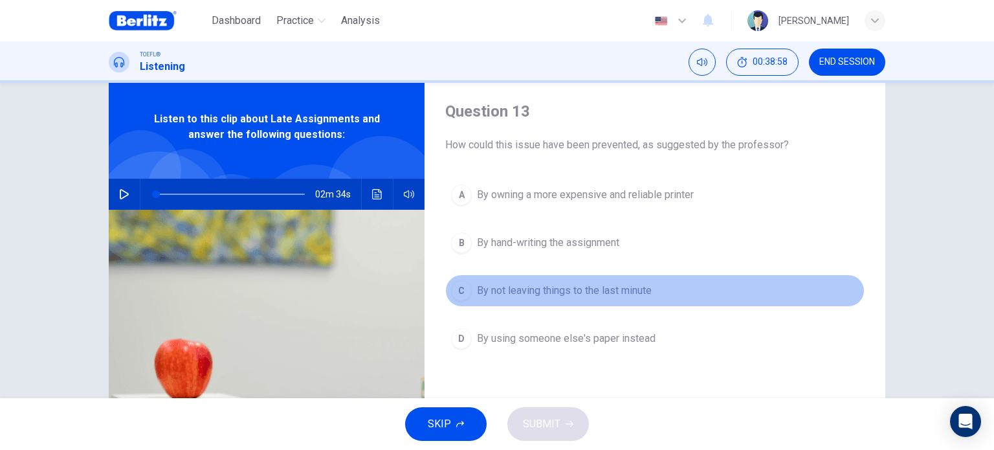
click at [570, 294] on span "By not leaving things to the last minute" at bounding box center [564, 291] width 175 height 16
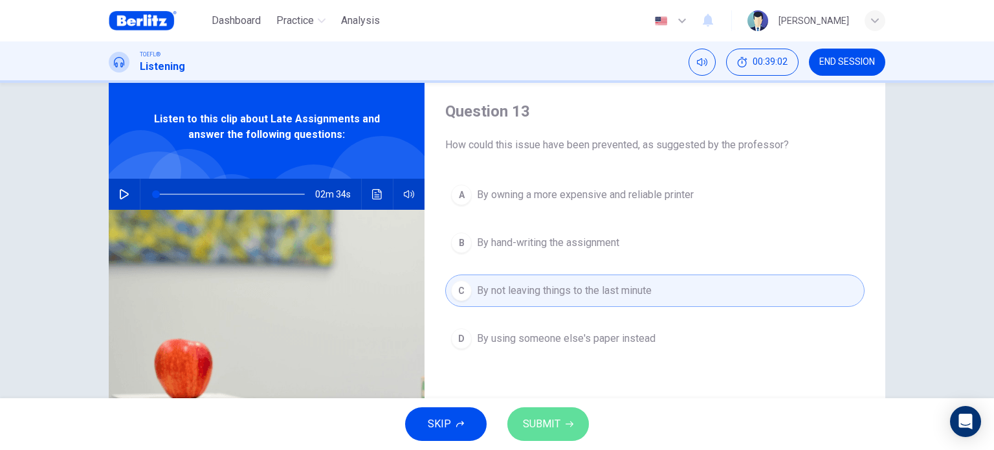
click at [570, 414] on button "SUBMIT" at bounding box center [548, 424] width 82 height 34
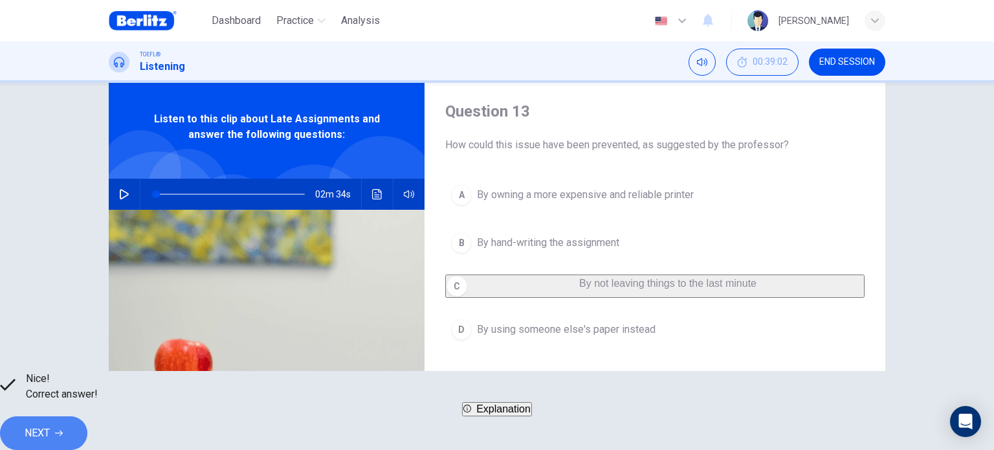
click at [87, 435] on button "NEXT" at bounding box center [43, 433] width 87 height 34
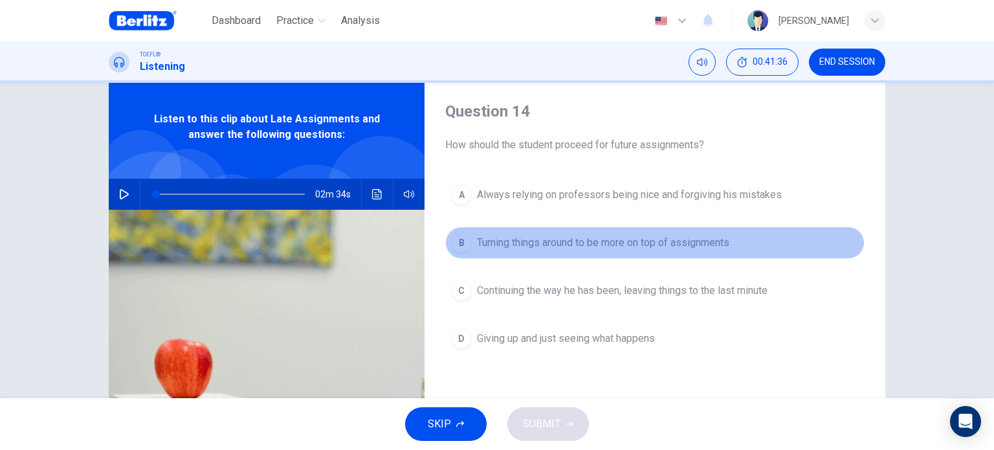
click at [524, 240] on span "Turning things around to be more on top of assignments" at bounding box center [603, 243] width 252 height 16
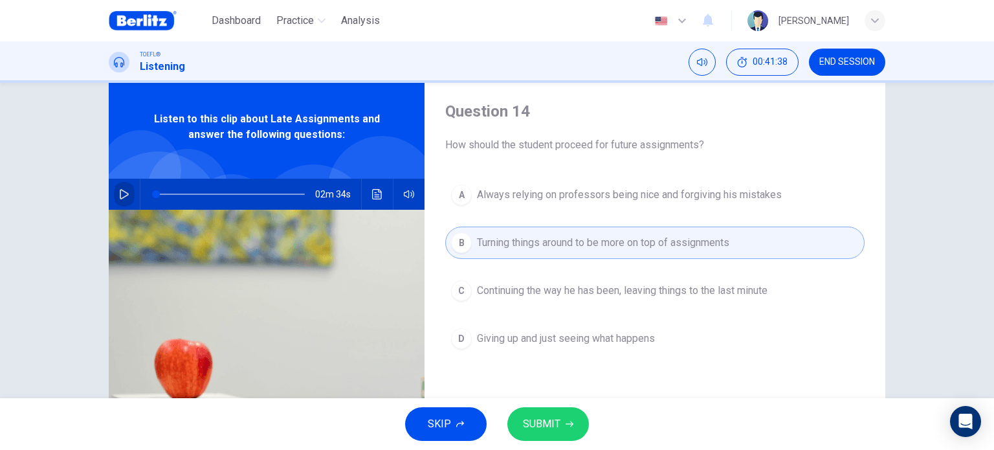
click at [123, 187] on button "button" at bounding box center [124, 194] width 21 height 31
click at [524, 416] on span "SUBMIT" at bounding box center [542, 424] width 38 height 18
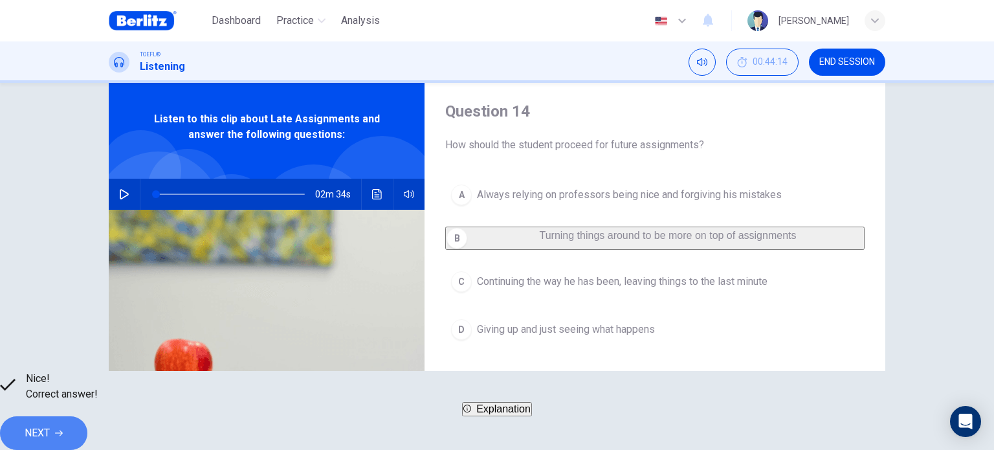
click at [87, 419] on button "NEXT" at bounding box center [43, 433] width 87 height 34
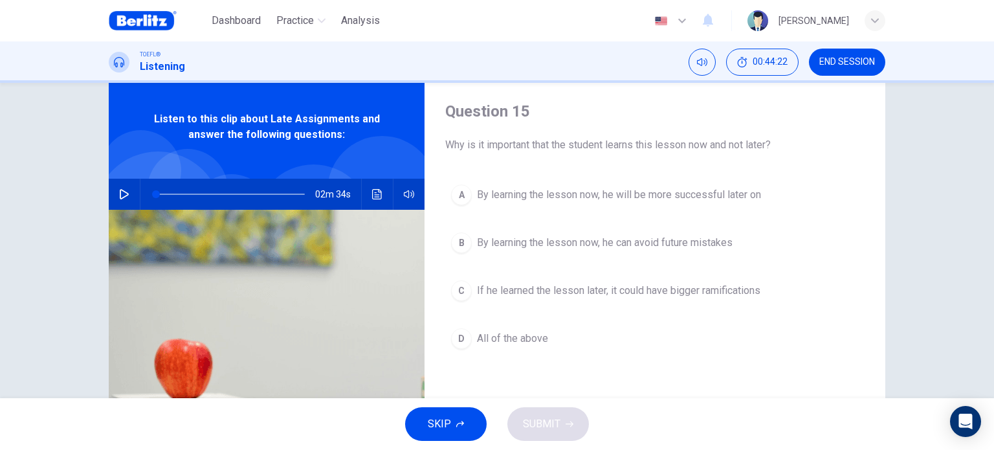
click at [669, 200] on span "By learning the lesson now, he will be more successful later on" at bounding box center [619, 195] width 284 height 16
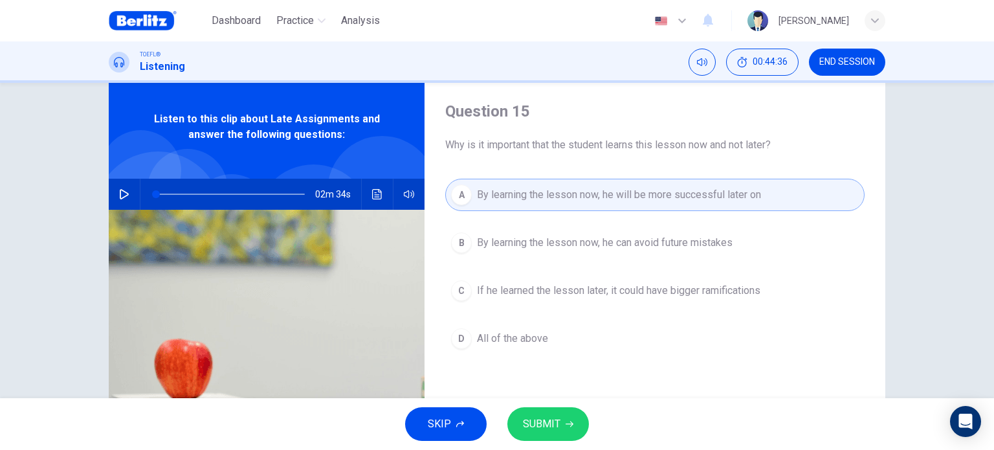
click at [515, 347] on button "D All of the above" at bounding box center [654, 338] width 419 height 32
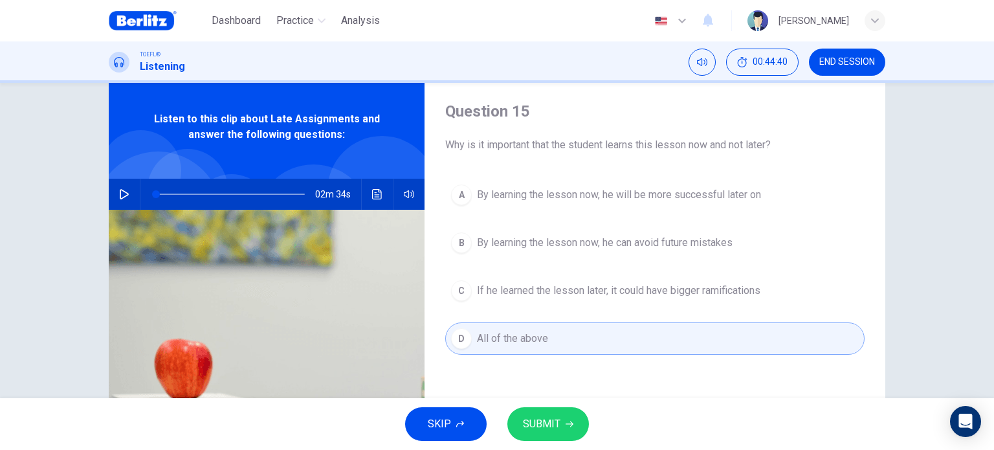
click at [142, 208] on div at bounding box center [227, 194] width 175 height 31
click at [119, 194] on icon "button" at bounding box center [124, 194] width 10 height 10
type input "*"
click at [556, 437] on button "SUBMIT" at bounding box center [548, 424] width 82 height 34
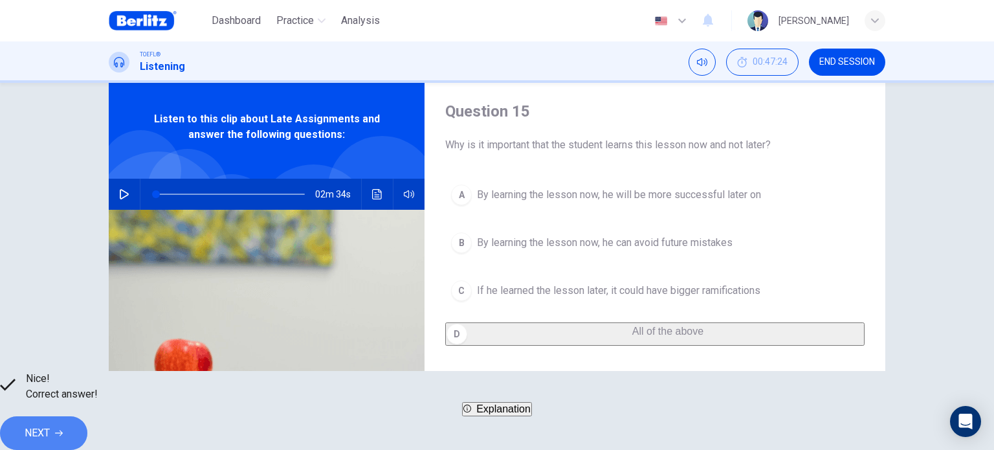
click at [87, 434] on button "NEXT" at bounding box center [43, 433] width 87 height 34
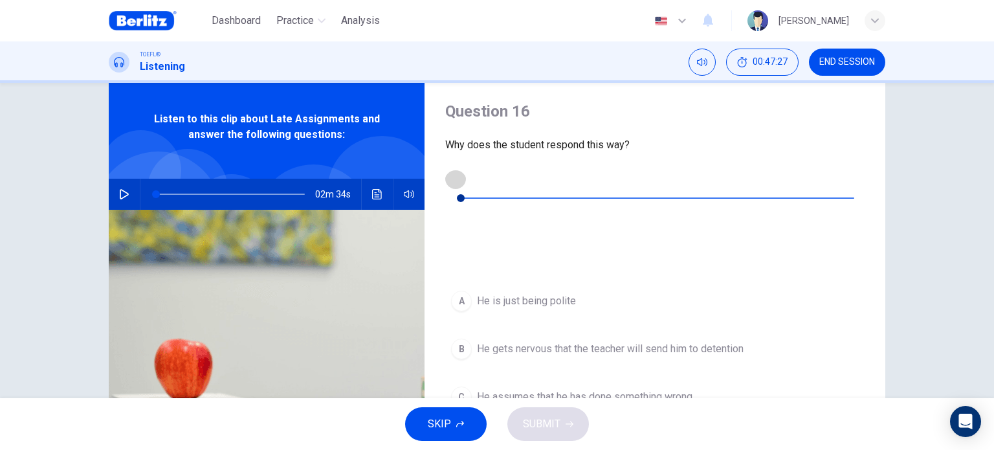
click at [457, 181] on icon "button" at bounding box center [455, 178] width 10 height 10
type input "*"
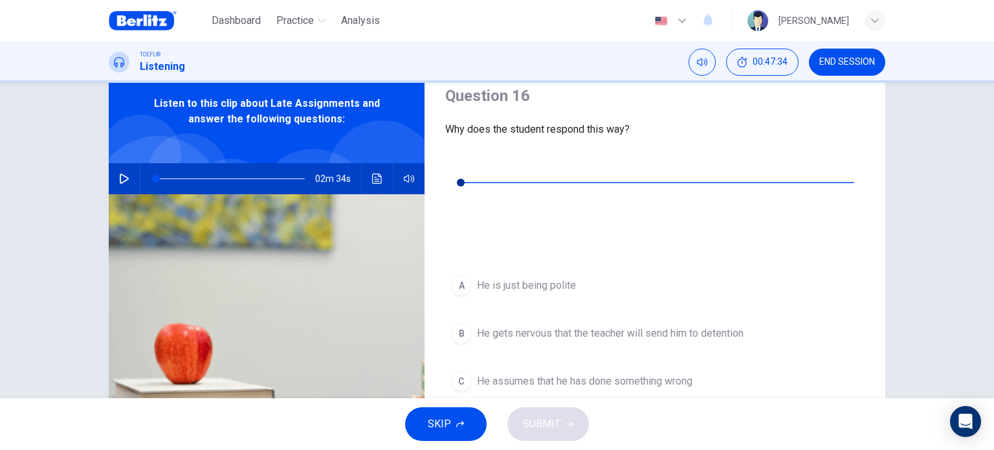
scroll to position [49, 0]
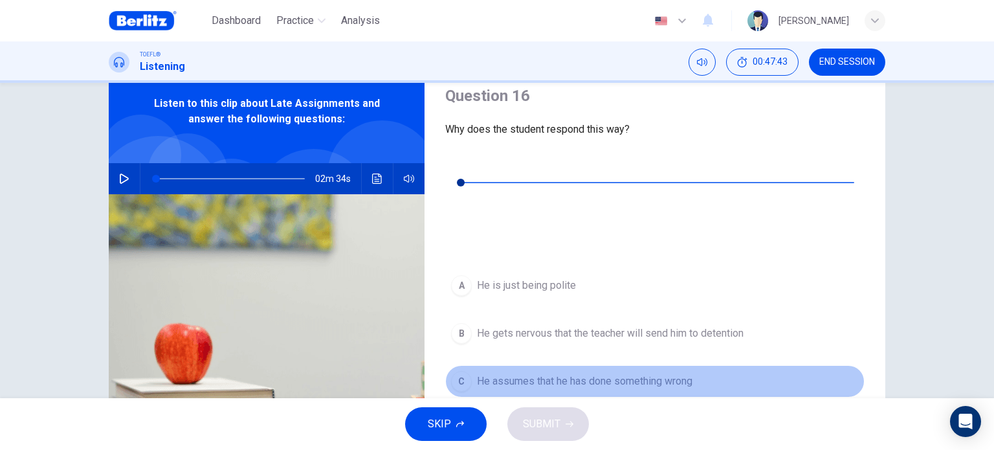
click at [562, 373] on span "He assumes that he has done something wrong" at bounding box center [584, 381] width 215 height 16
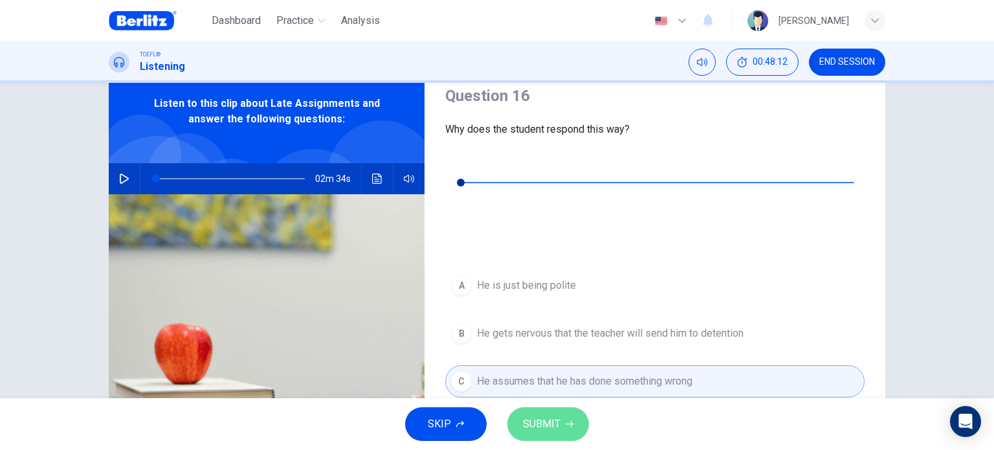
click at [551, 422] on span "SUBMIT" at bounding box center [542, 424] width 38 height 18
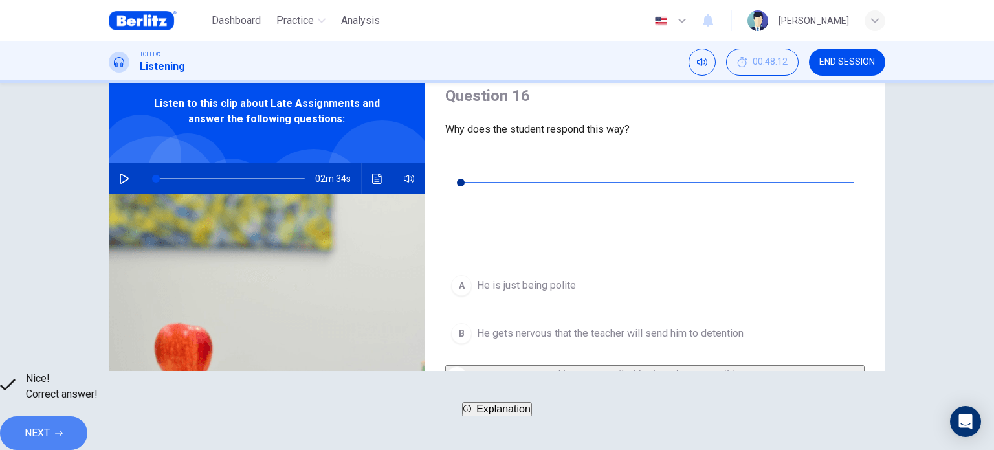
click at [87, 421] on button "NEXT" at bounding box center [43, 433] width 87 height 34
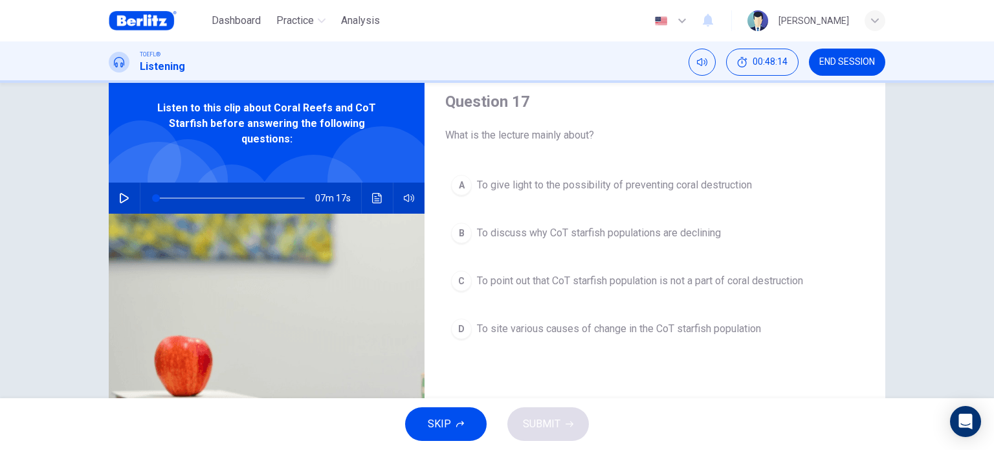
scroll to position [44, 0]
click at [114, 191] on button "button" at bounding box center [124, 197] width 21 height 31
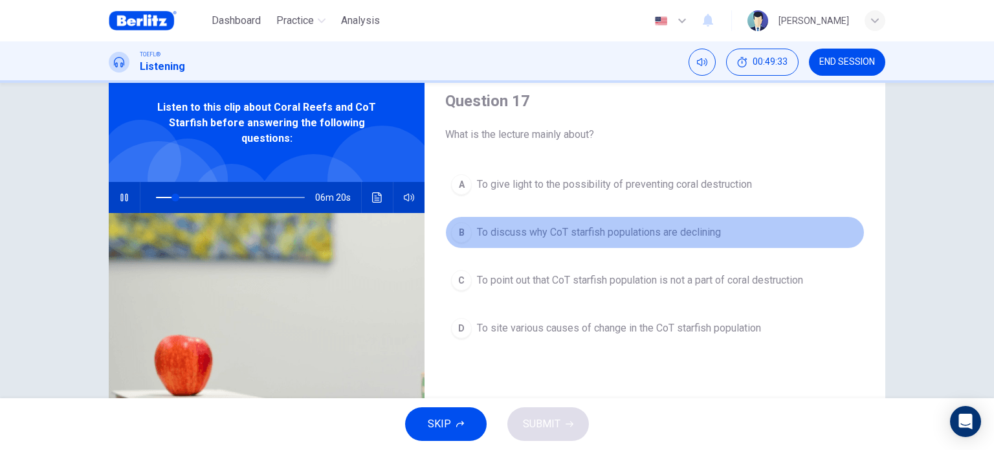
click at [479, 223] on button "B To discuss why CoT starfish populations are declining" at bounding box center [654, 232] width 419 height 32
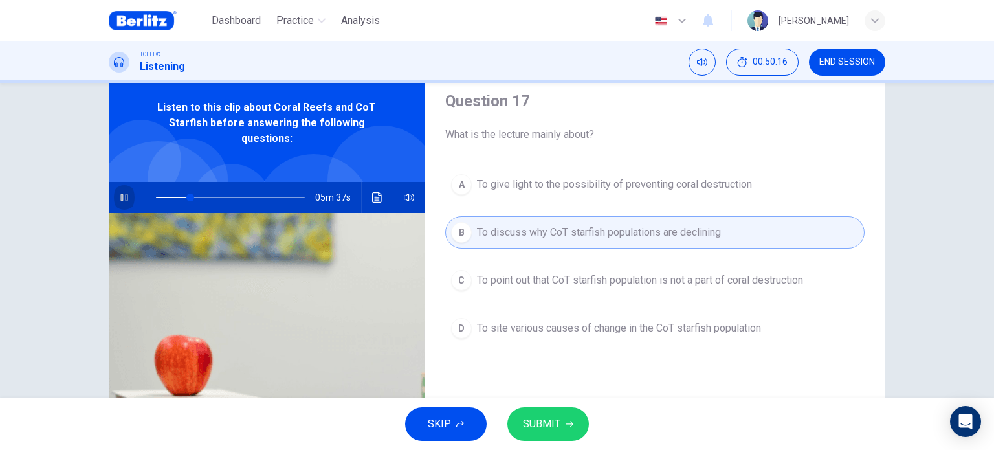
click at [119, 198] on icon "button" at bounding box center [124, 197] width 10 height 10
click at [553, 424] on span "SUBMIT" at bounding box center [542, 424] width 38 height 18
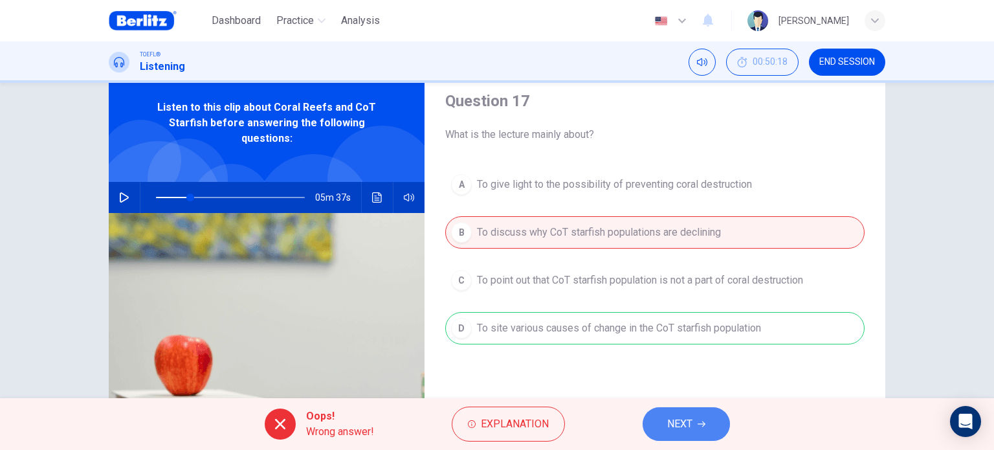
click at [707, 424] on button "NEXT" at bounding box center [685, 424] width 87 height 34
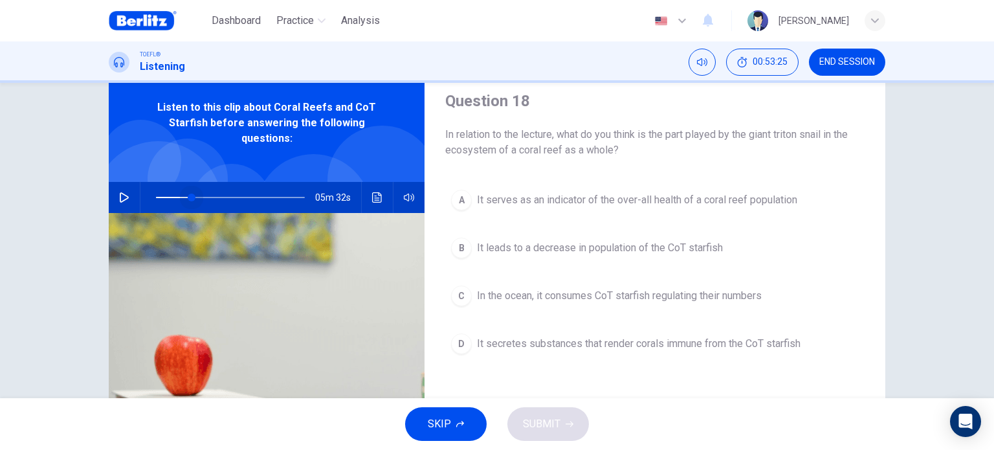
drag, startPoint x: 188, startPoint y: 197, endPoint x: 1, endPoint y: 196, distance: 187.0
click at [1, 196] on div "Question 18 In relation to the lecture, what do you think is the part played by…" at bounding box center [497, 240] width 994 height 315
click at [120, 200] on icon "button" at bounding box center [124, 197] width 9 height 10
drag, startPoint x: 181, startPoint y: 195, endPoint x: 105, endPoint y: 191, distance: 75.2
click at [109, 191] on div "06m 03s" at bounding box center [267, 197] width 316 height 31
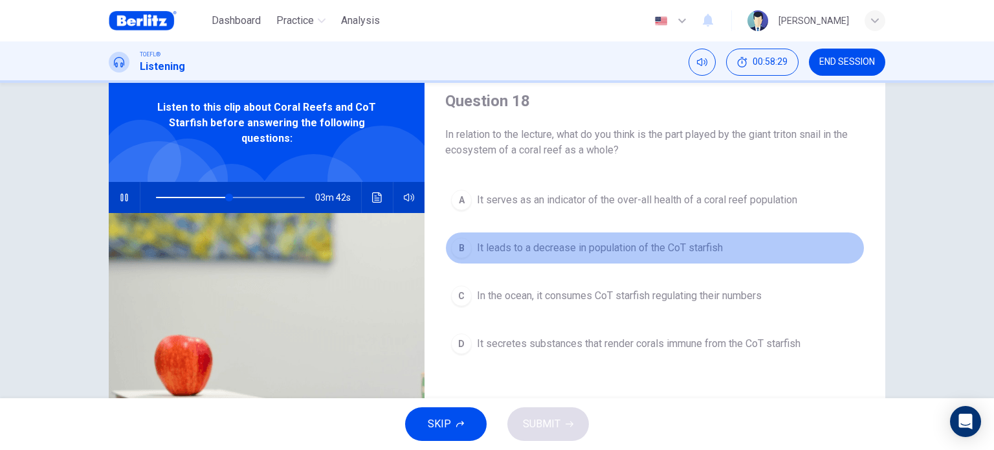
click at [670, 240] on span "It leads to a decrease in population of the CoT starfish" at bounding box center [600, 248] width 246 height 16
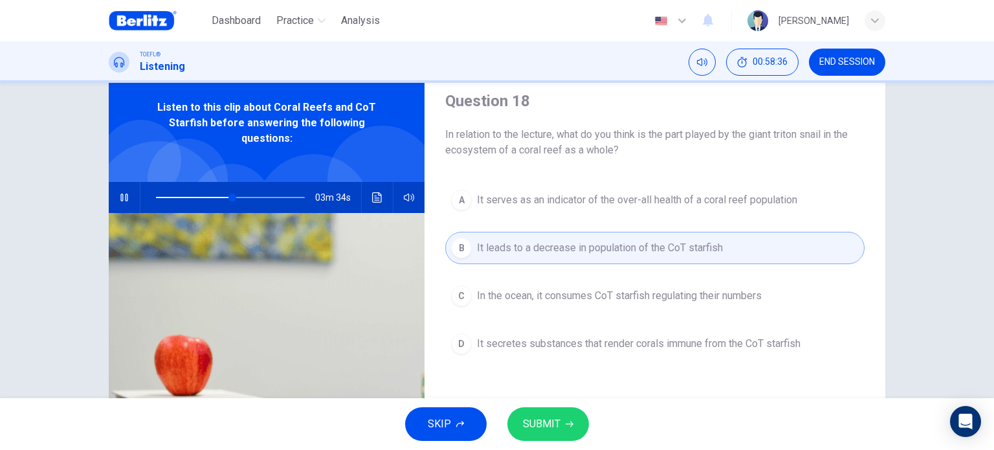
click at [723, 298] on span "In the ocean, it consumes CoT starfish regulating their numbers" at bounding box center [619, 296] width 285 height 16
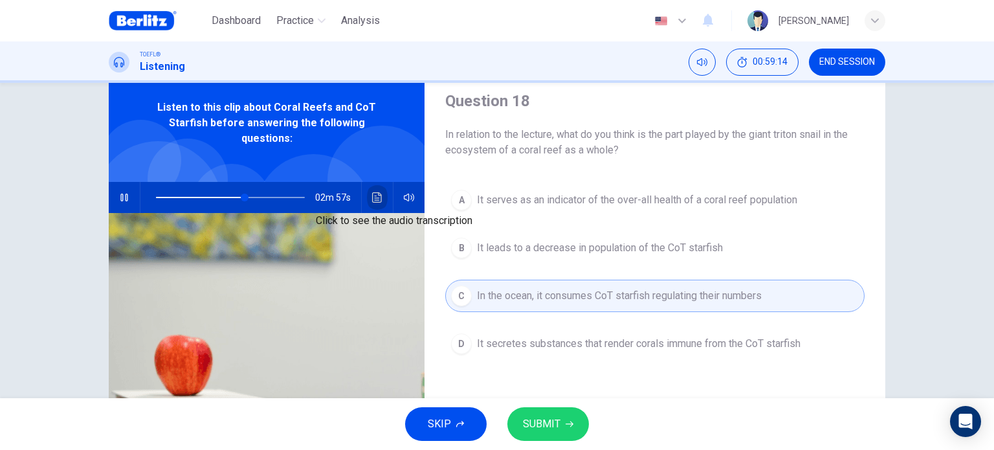
click at [372, 201] on icon "Click to see the audio transcription" at bounding box center [377, 197] width 10 height 10
click at [124, 203] on button "button" at bounding box center [124, 197] width 21 height 31
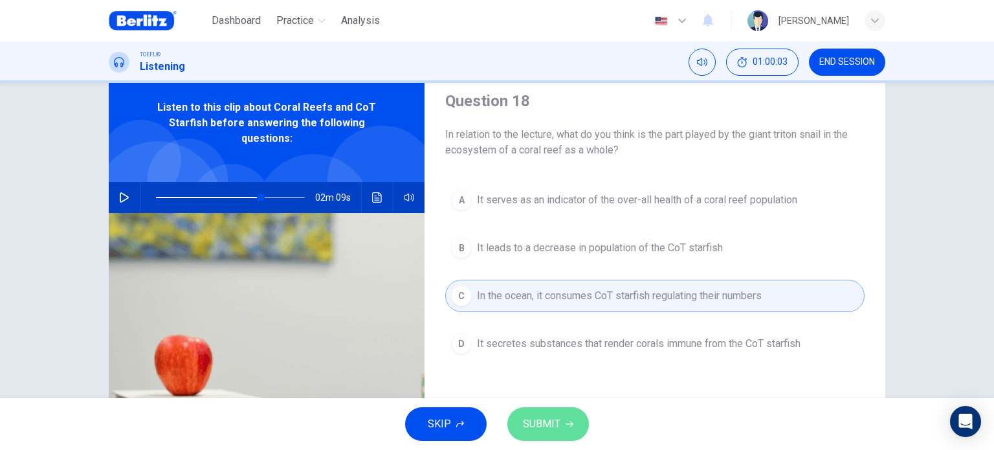
click at [532, 439] on button "SUBMIT" at bounding box center [548, 424] width 82 height 34
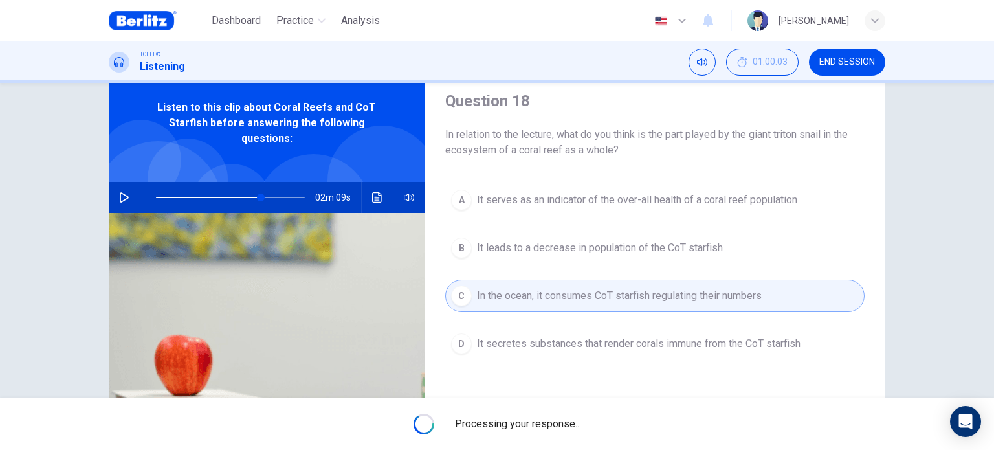
type input "**"
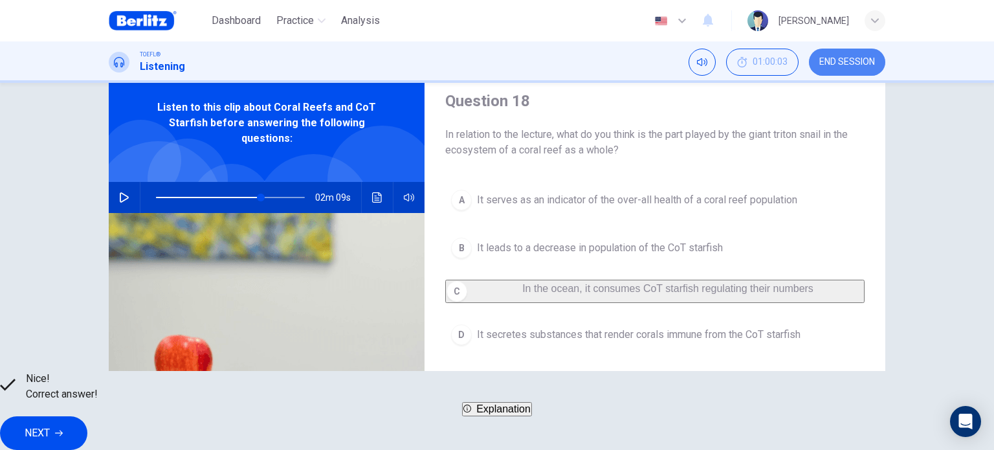
click at [846, 60] on span "END SESSION" at bounding box center [847, 62] width 56 height 10
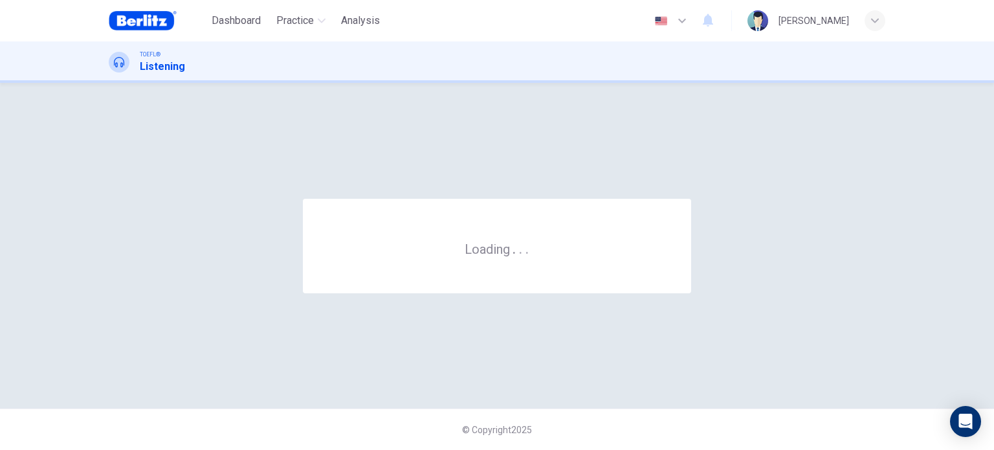
scroll to position [0, 0]
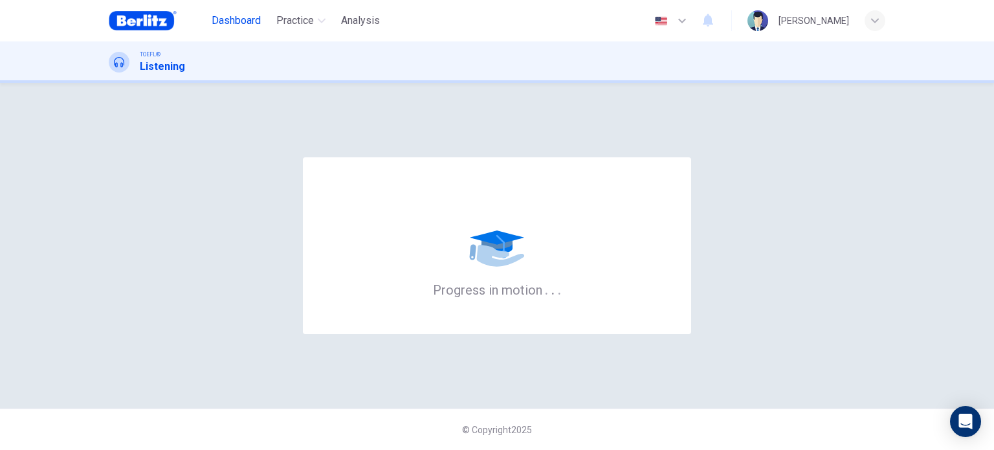
click at [252, 25] on span "Dashboard" at bounding box center [236, 21] width 49 height 16
